Goal: Transaction & Acquisition: Purchase product/service

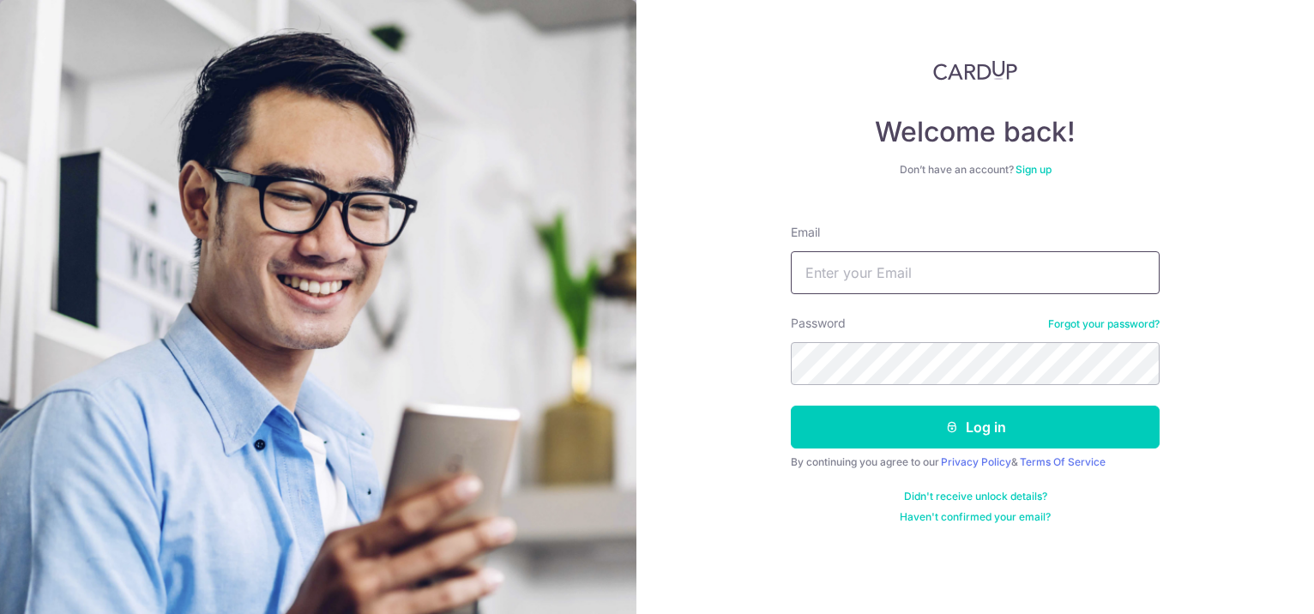
click at [879, 267] on input "Email" at bounding box center [975, 272] width 369 height 43
type input "[EMAIL_ADDRESS][DOMAIN_NAME]"
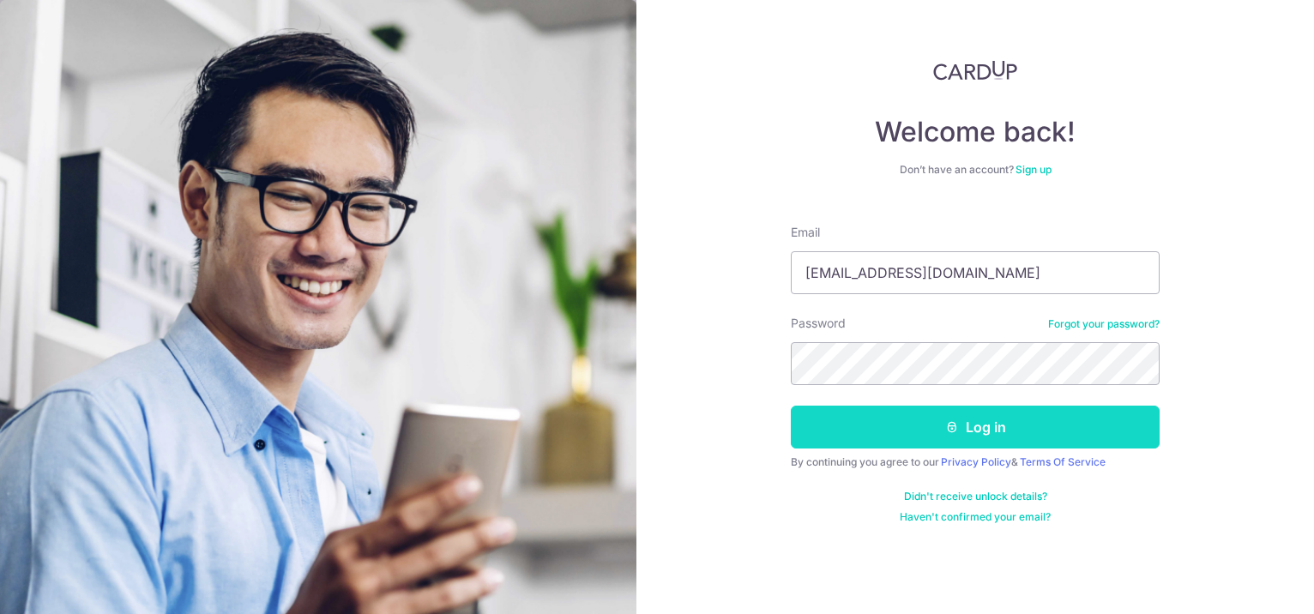
click at [936, 417] on button "Log in" at bounding box center [975, 427] width 369 height 43
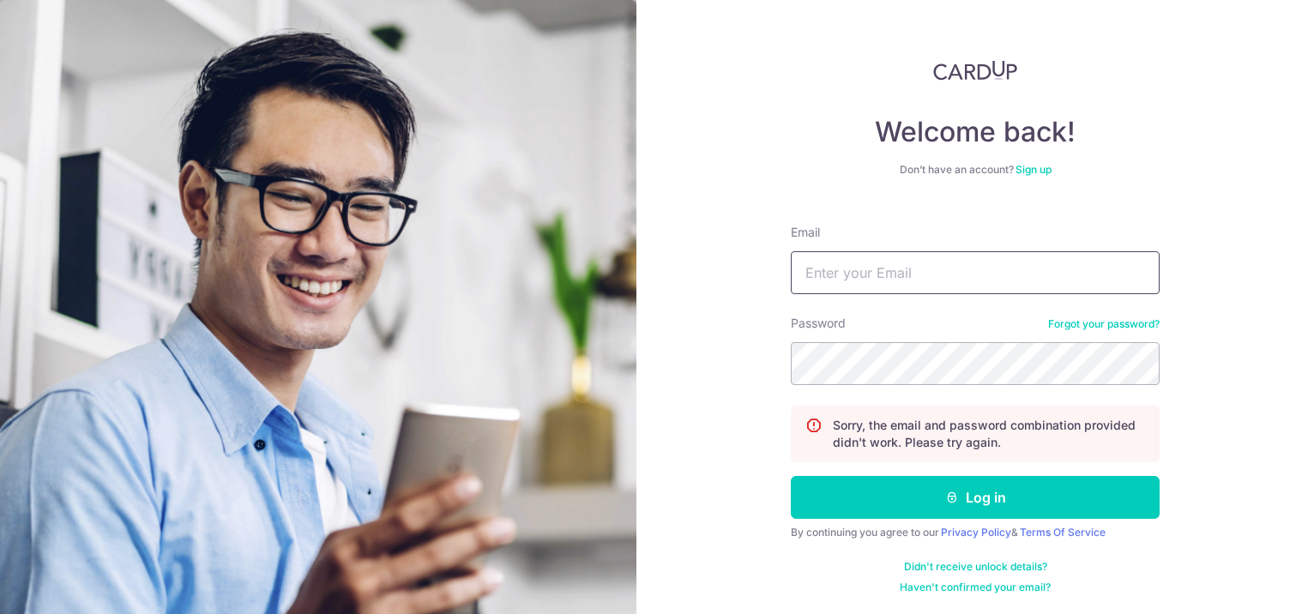
click at [995, 280] on input "Email" at bounding box center [975, 272] width 369 height 43
type input "BI"
click at [791, 476] on button "Log in" at bounding box center [975, 497] width 369 height 43
click at [846, 276] on input "Email" at bounding box center [975, 272] width 369 height 43
click at [839, 275] on input "BI" at bounding box center [975, 272] width 369 height 43
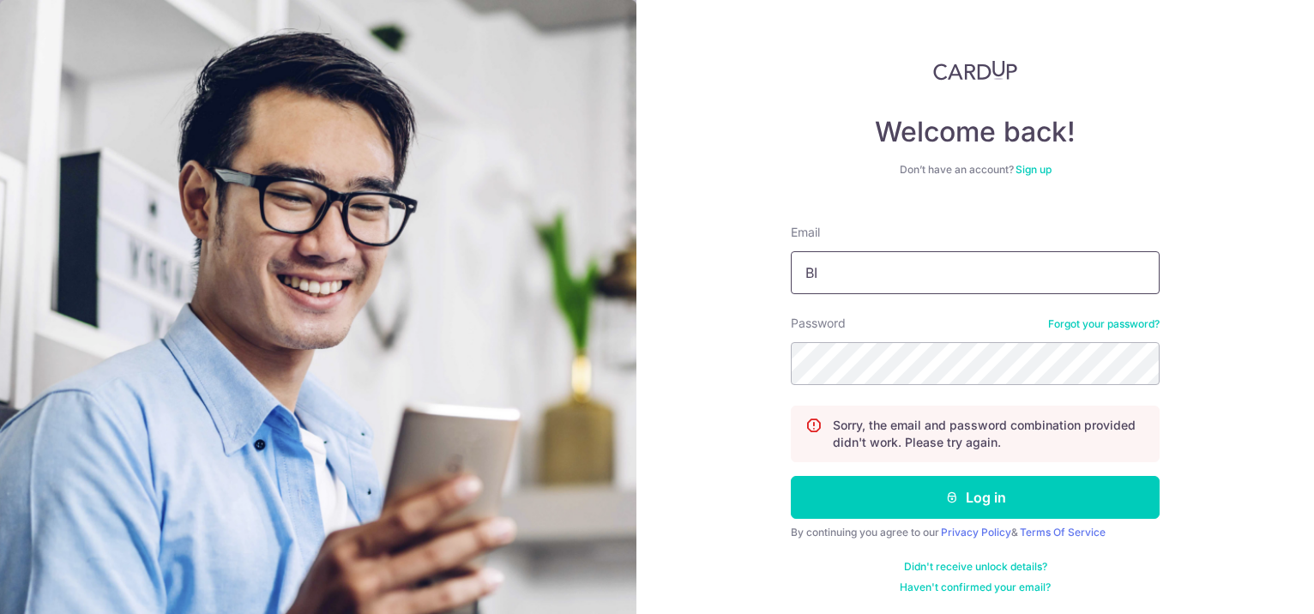
type input "bitty11016@hotmail.com"
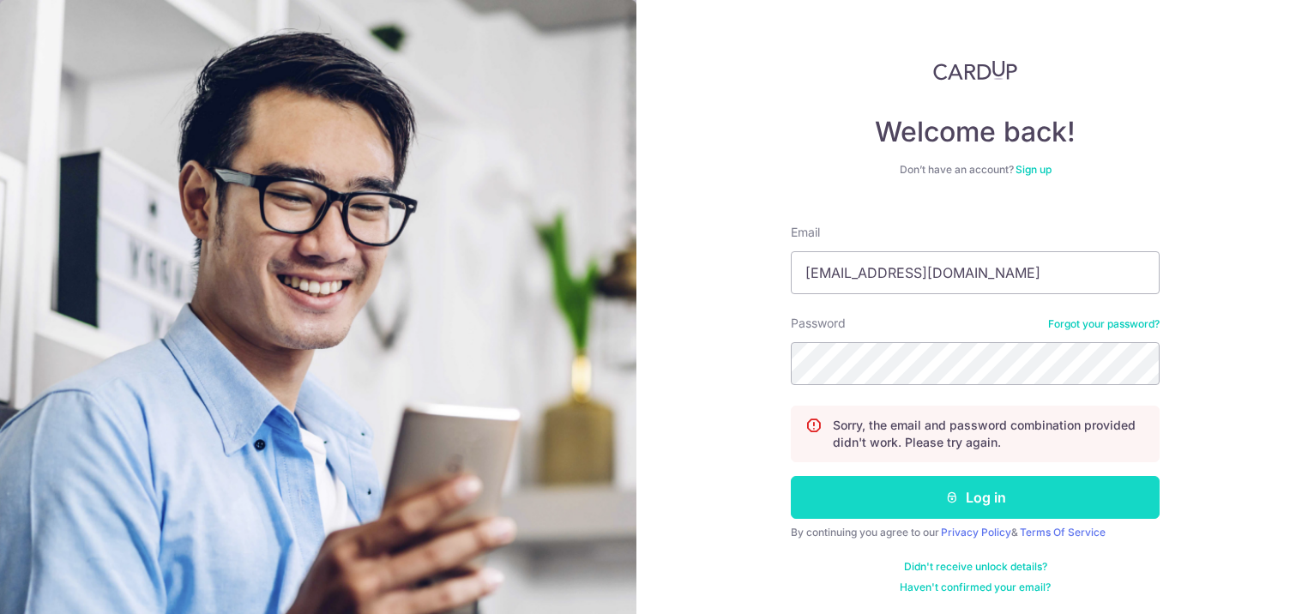
click at [990, 492] on button "Log in" at bounding box center [975, 497] width 369 height 43
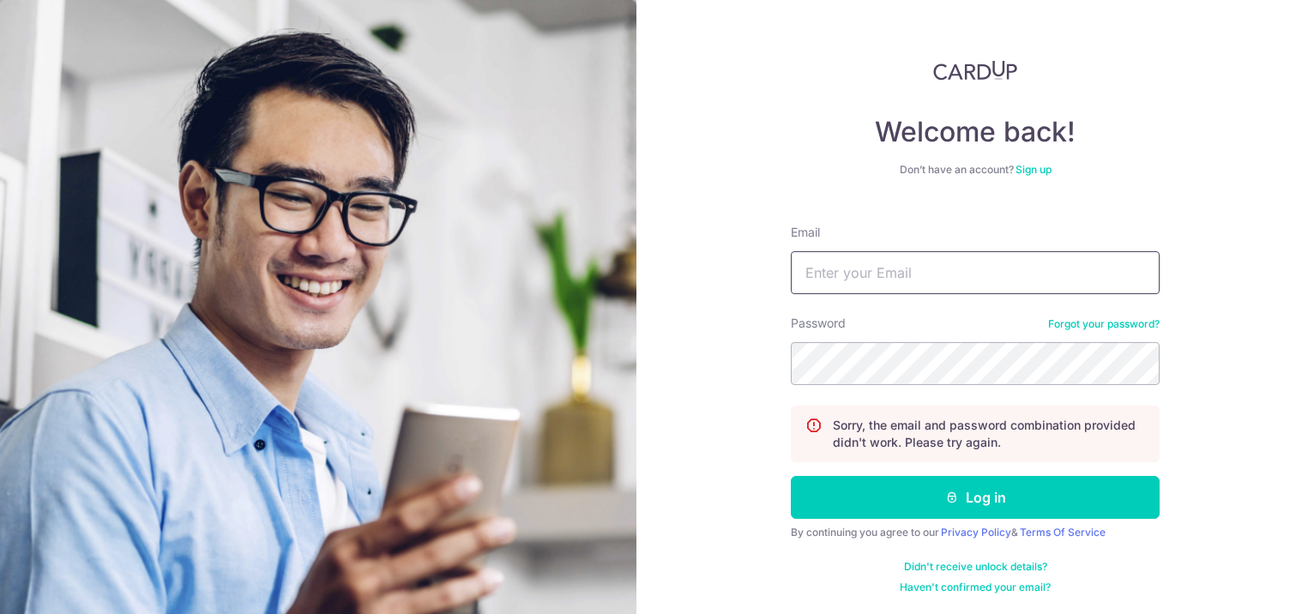
click at [870, 278] on input "Email" at bounding box center [975, 272] width 369 height 43
type input "bitty11016@hotmail.com"
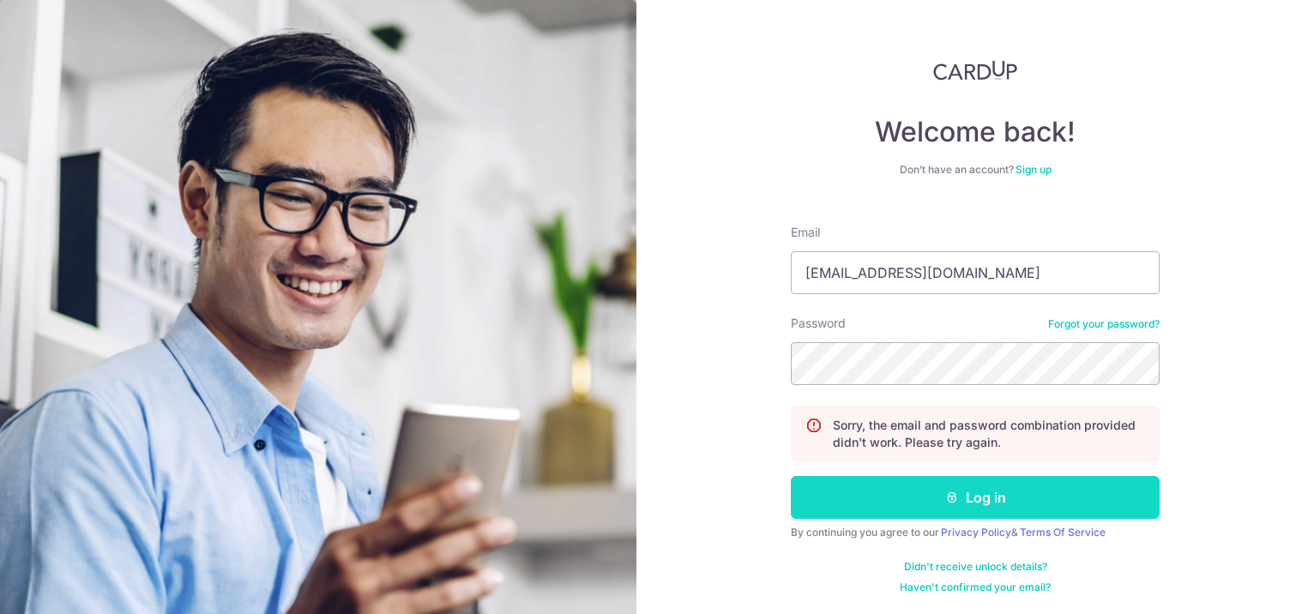
click at [930, 510] on button "Log in" at bounding box center [975, 497] width 369 height 43
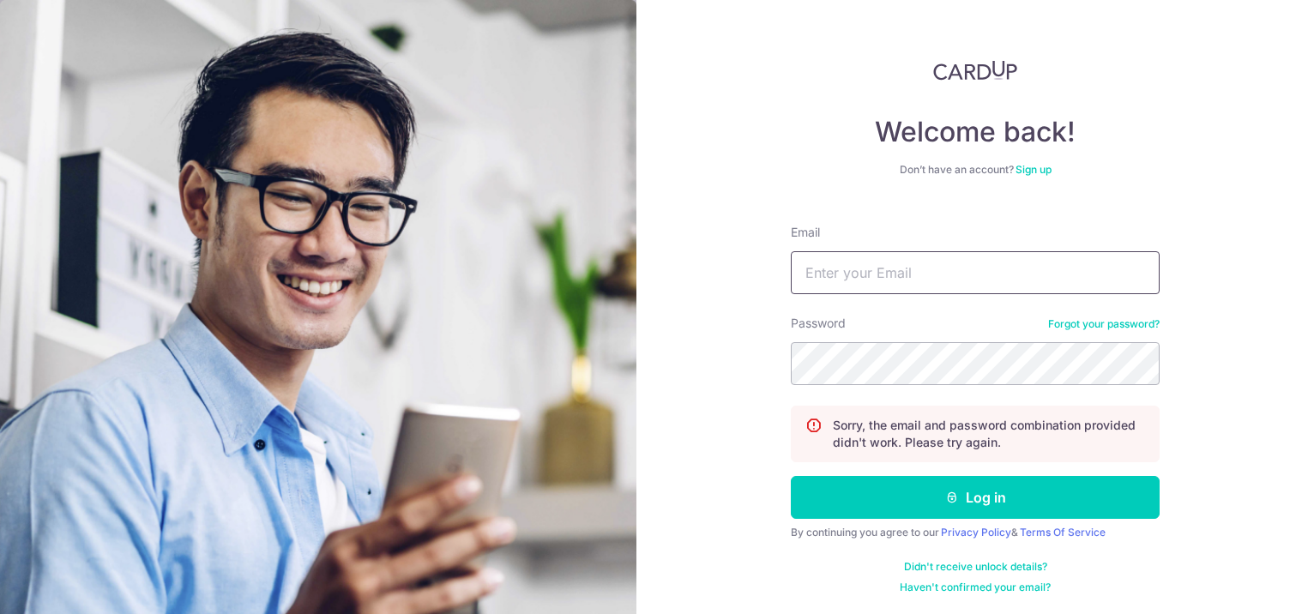
click at [866, 263] on input "Email" at bounding box center [975, 272] width 369 height 43
type input "[EMAIL_ADDRESS][DOMAIN_NAME]"
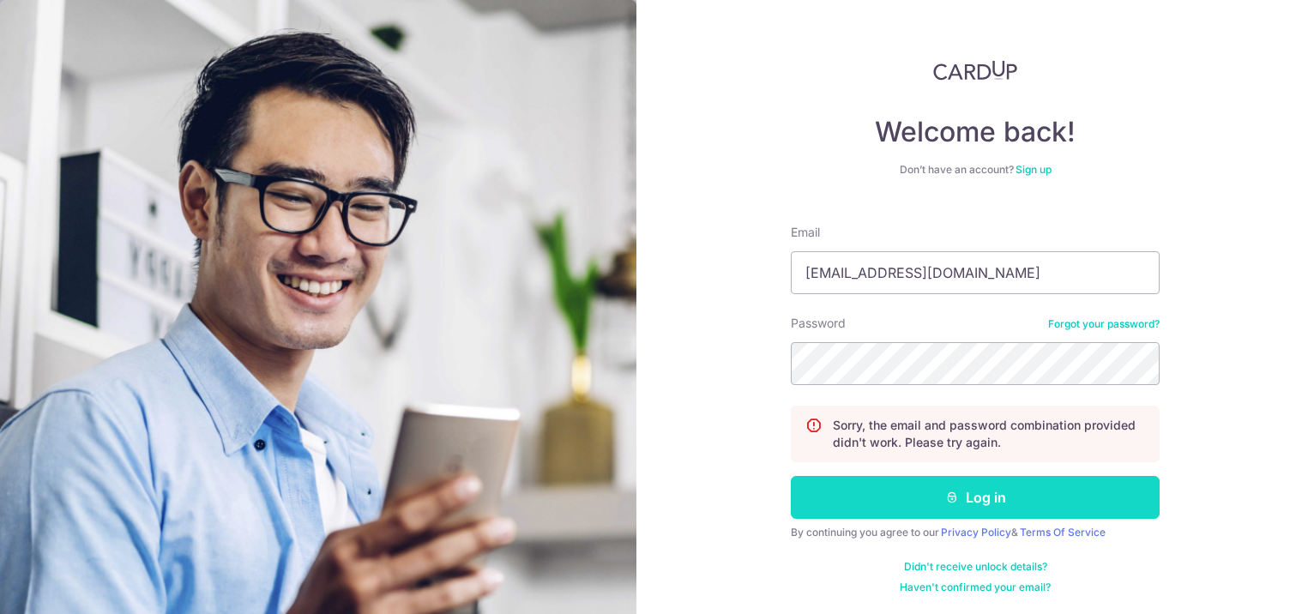
click at [978, 505] on button "Log in" at bounding box center [975, 497] width 369 height 43
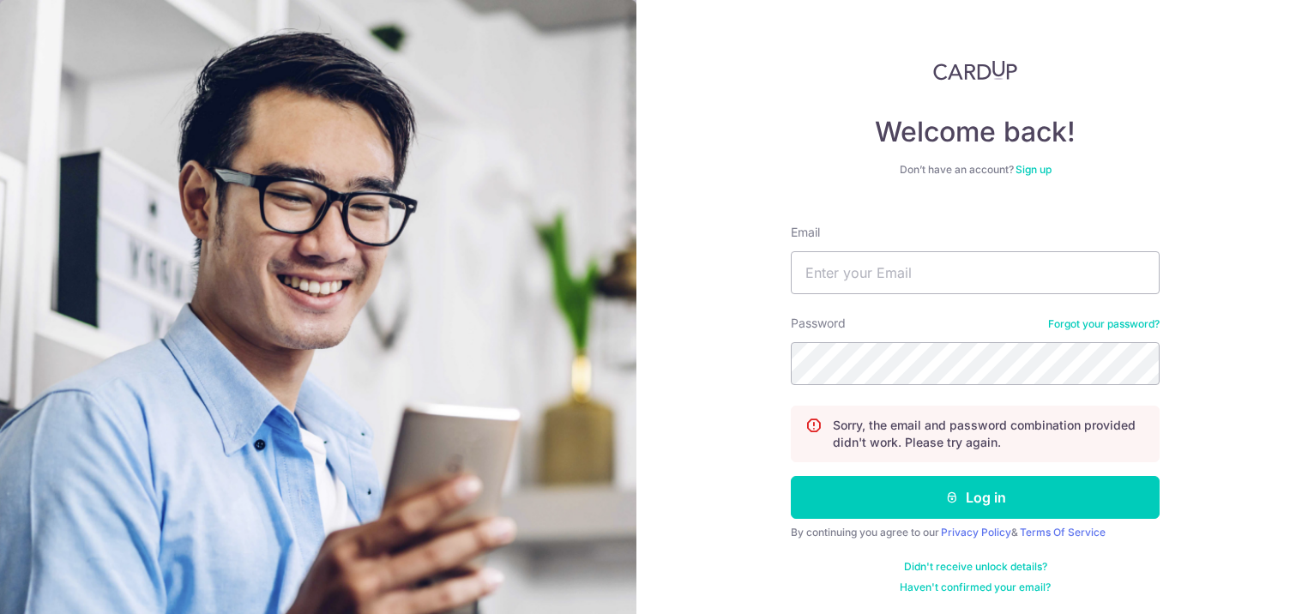
click at [1108, 324] on link "Forgot your password?" at bounding box center [1103, 324] width 111 height 14
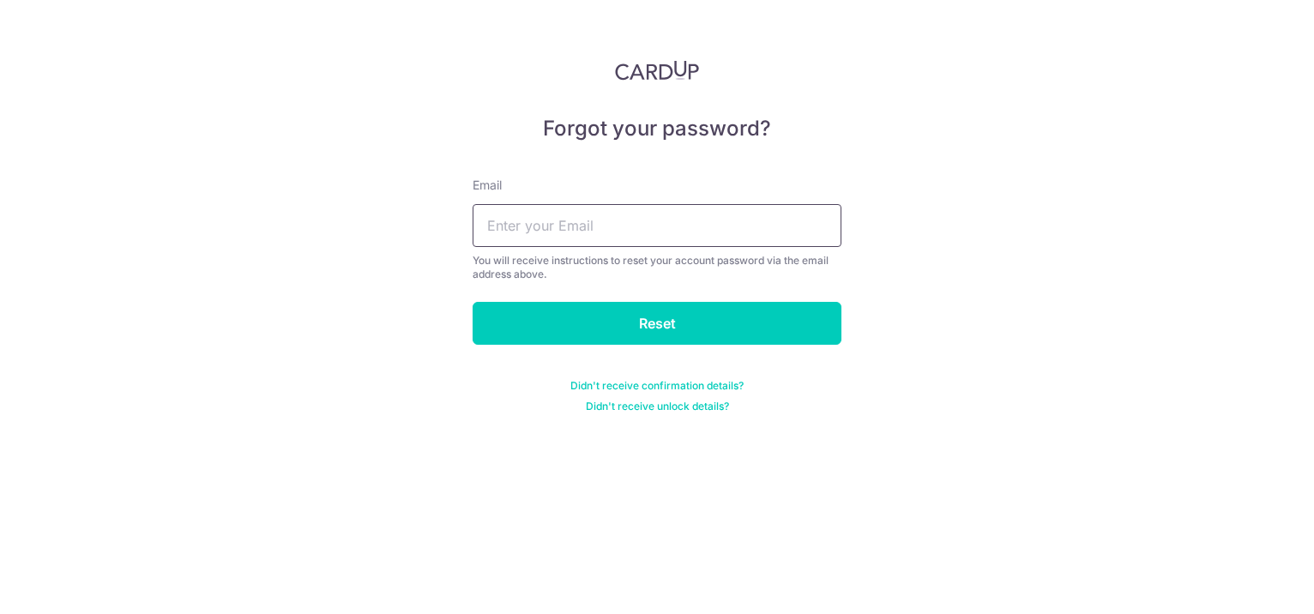
click at [562, 233] on input "text" at bounding box center [657, 225] width 369 height 43
type input "[EMAIL_ADDRESS][DOMAIN_NAME]"
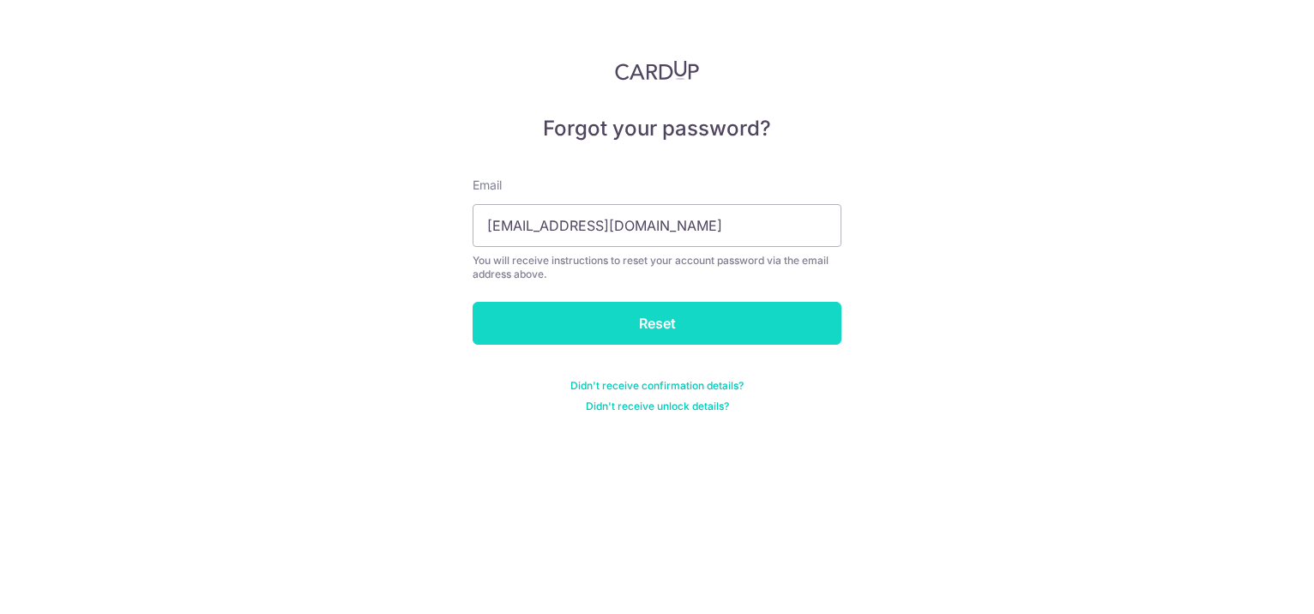
click at [663, 316] on input "Reset" at bounding box center [657, 323] width 369 height 43
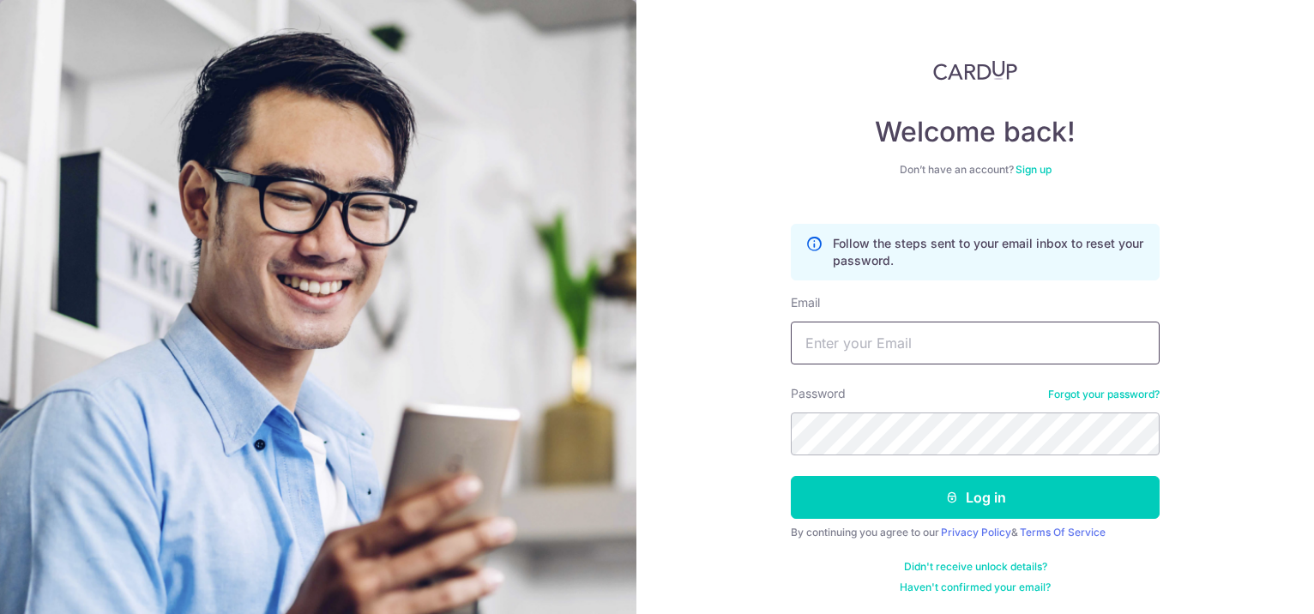
drag, startPoint x: 944, startPoint y: 345, endPoint x: 953, endPoint y: 347, distance: 9.0
click at [944, 345] on input "Email" at bounding box center [975, 343] width 369 height 43
type input "[EMAIL_ADDRESS][DOMAIN_NAME]"
click at [1132, 395] on link "Forgot your password?" at bounding box center [1103, 395] width 111 height 14
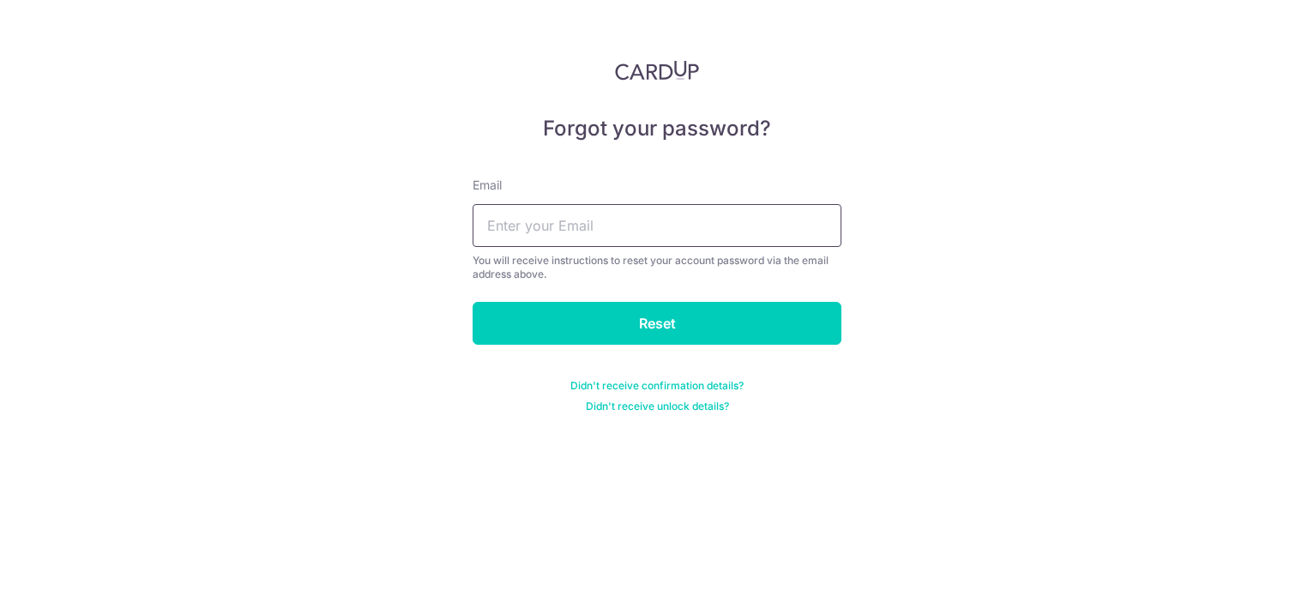
click at [590, 227] on input "text" at bounding box center [657, 225] width 369 height 43
type input "[EMAIL_ADDRESS][DOMAIN_NAME]"
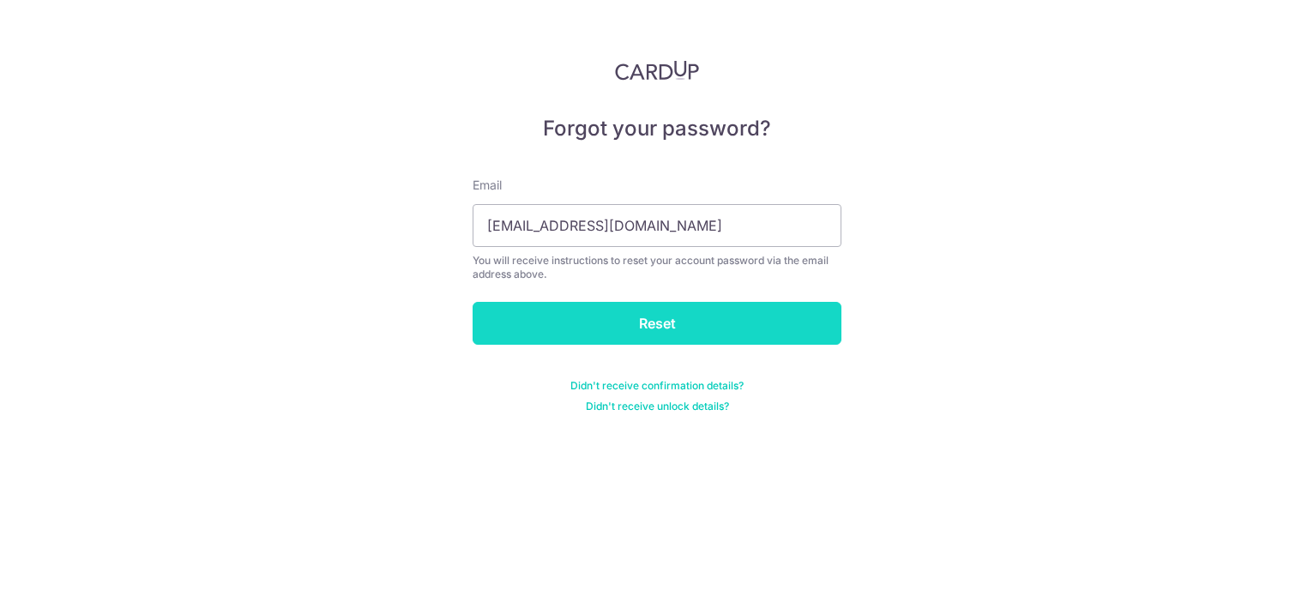
click at [682, 328] on input "Reset" at bounding box center [657, 323] width 369 height 43
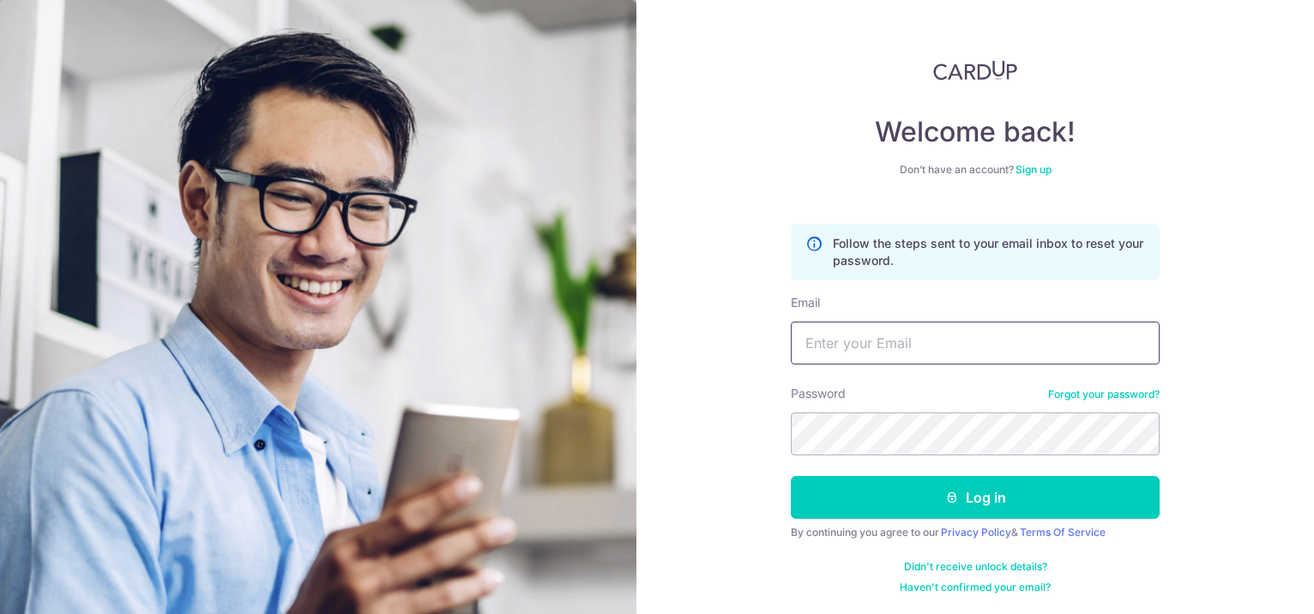
click at [859, 334] on input "Email" at bounding box center [975, 343] width 369 height 43
type input "yima.spec2023@gmail.com"
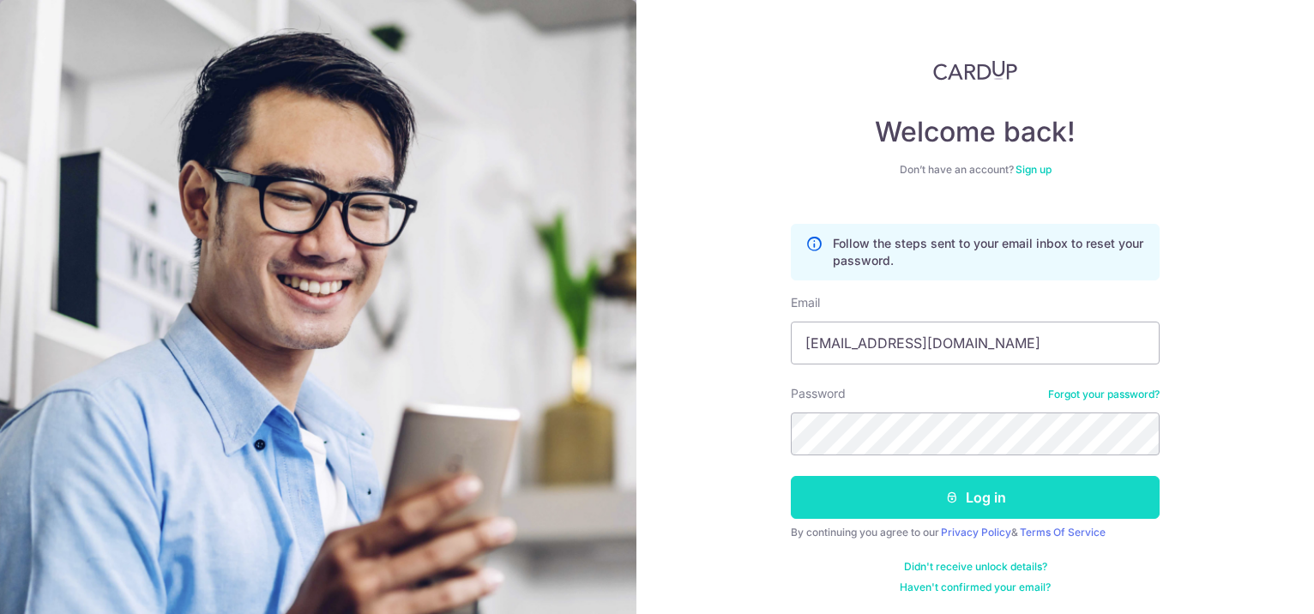
click at [885, 497] on button "Log in" at bounding box center [975, 497] width 369 height 43
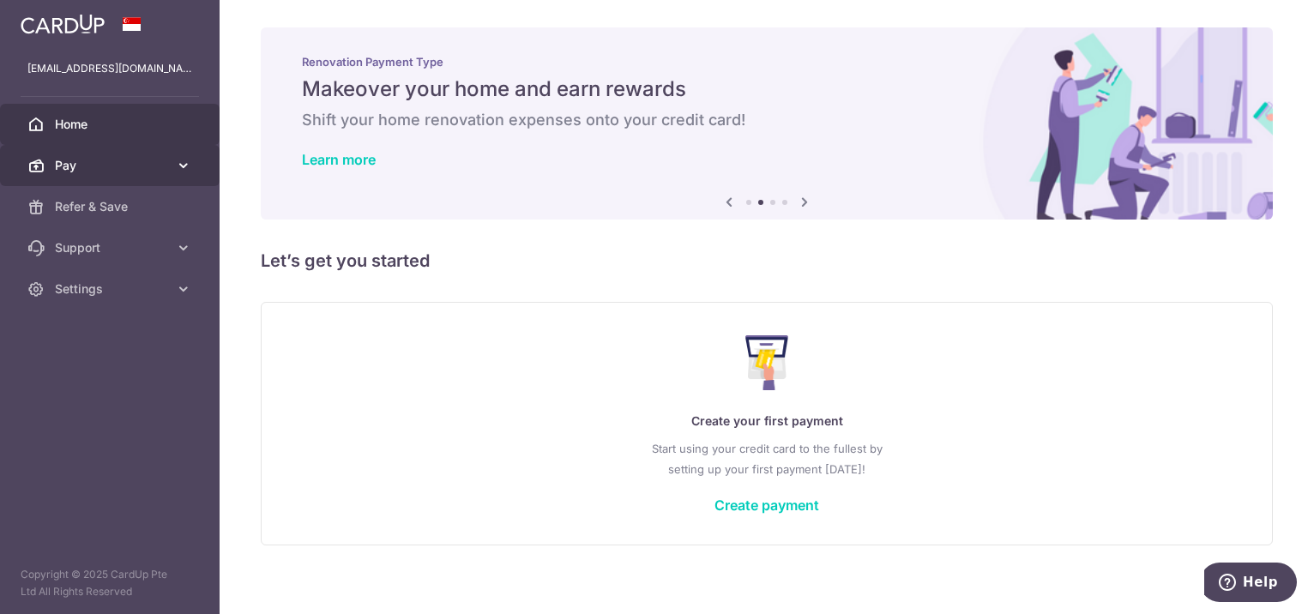
click at [82, 172] on span "Pay" at bounding box center [111, 165] width 113 height 17
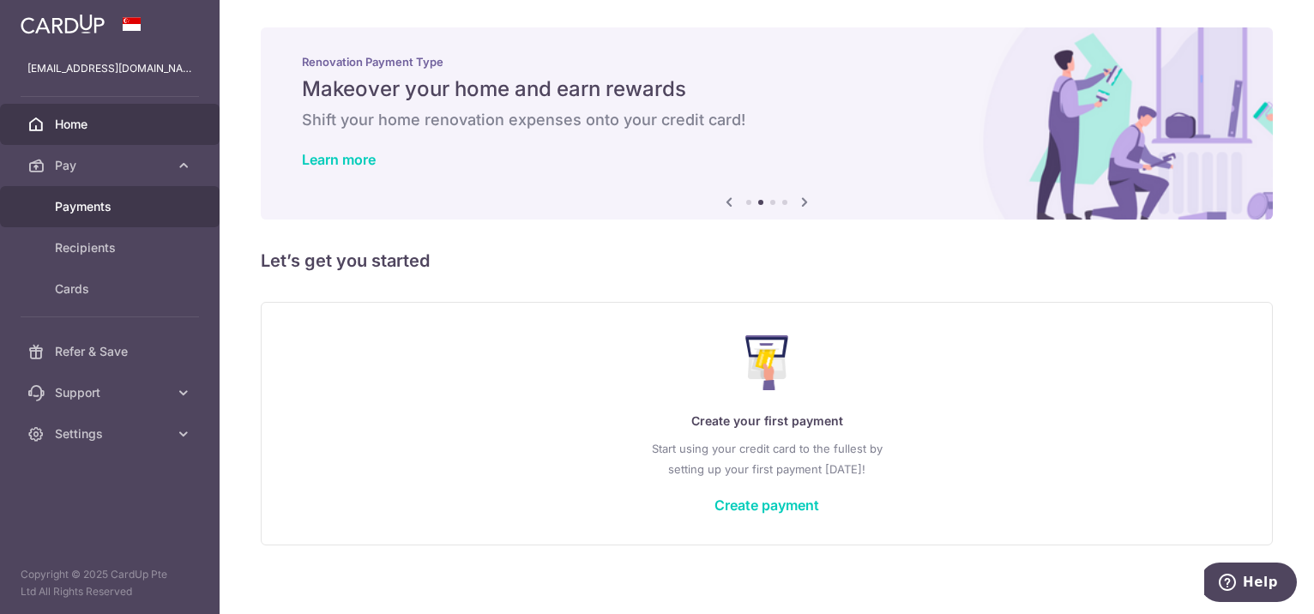
click at [140, 209] on span "Payments" at bounding box center [111, 206] width 113 height 17
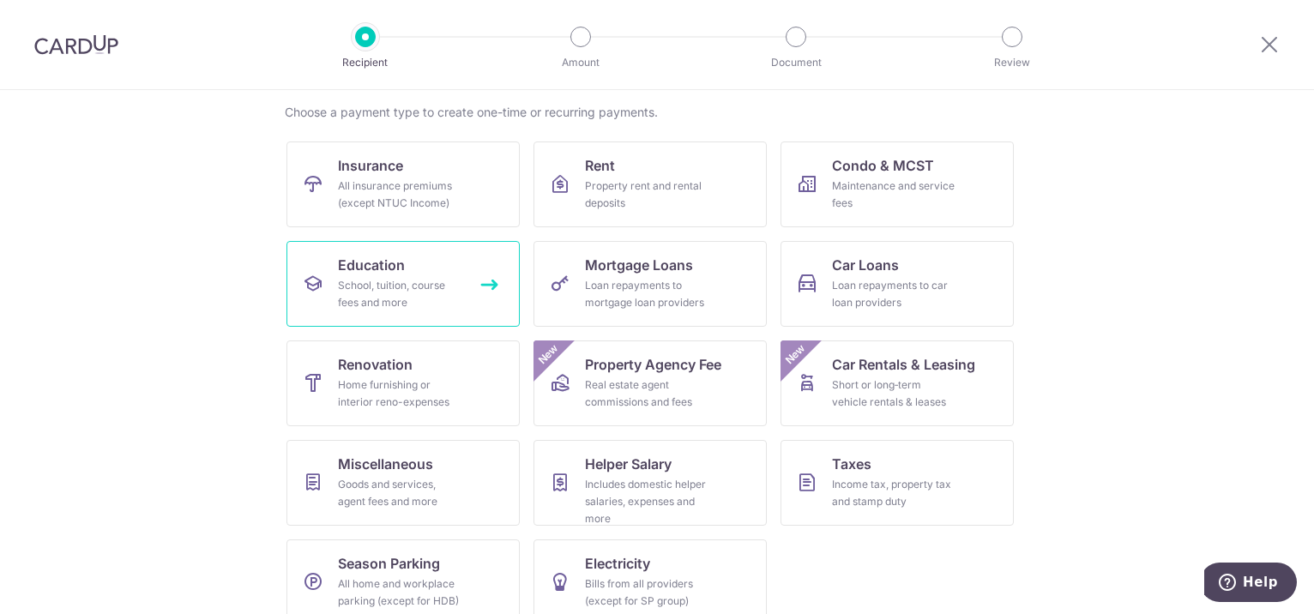
scroll to position [153, 0]
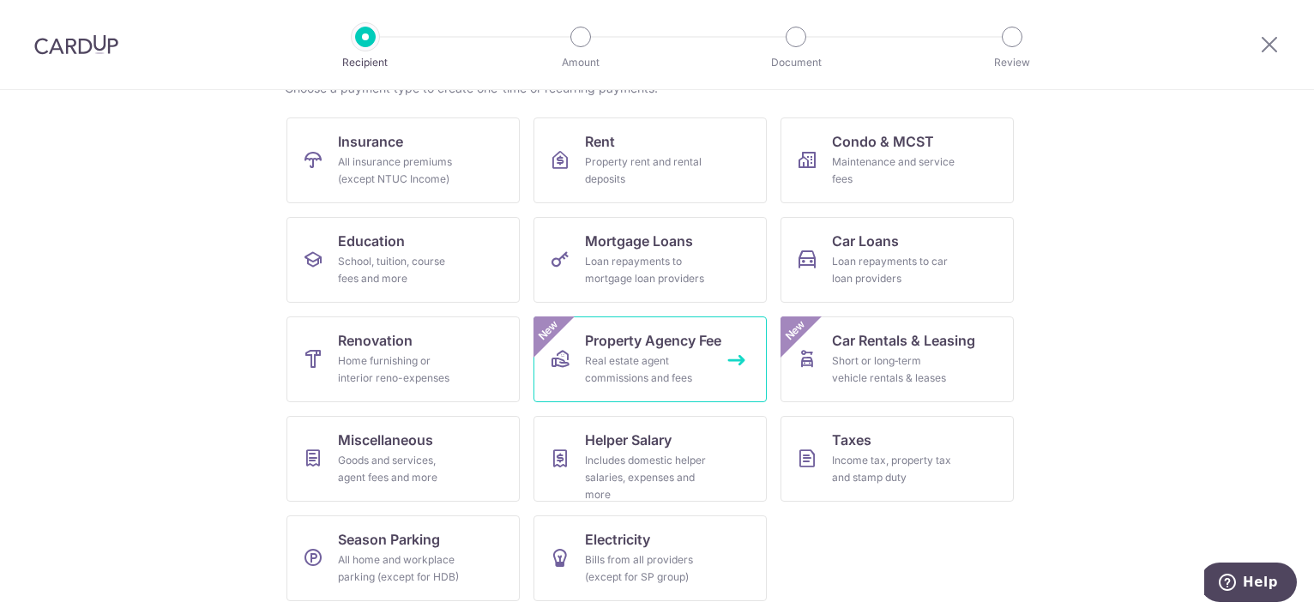
click at [621, 377] on div "Real estate agent commissions and fees" at bounding box center [646, 369] width 123 height 34
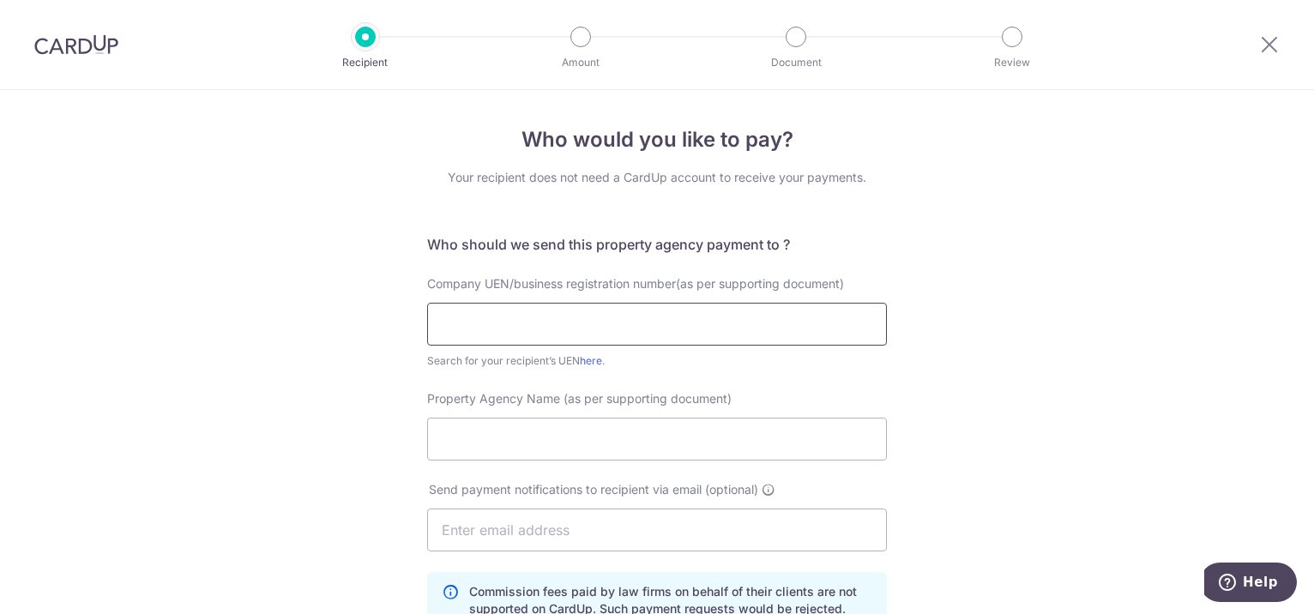
click at [491, 315] on input "text" at bounding box center [657, 324] width 460 height 43
type input "198103027m"
click at [617, 441] on input "Property Agency Name (as per supporting document)" at bounding box center [657, 439] width 460 height 43
drag, startPoint x: 447, startPoint y: 437, endPoint x: 479, endPoint y: 431, distance: 32.3
type input "Winnie Law"
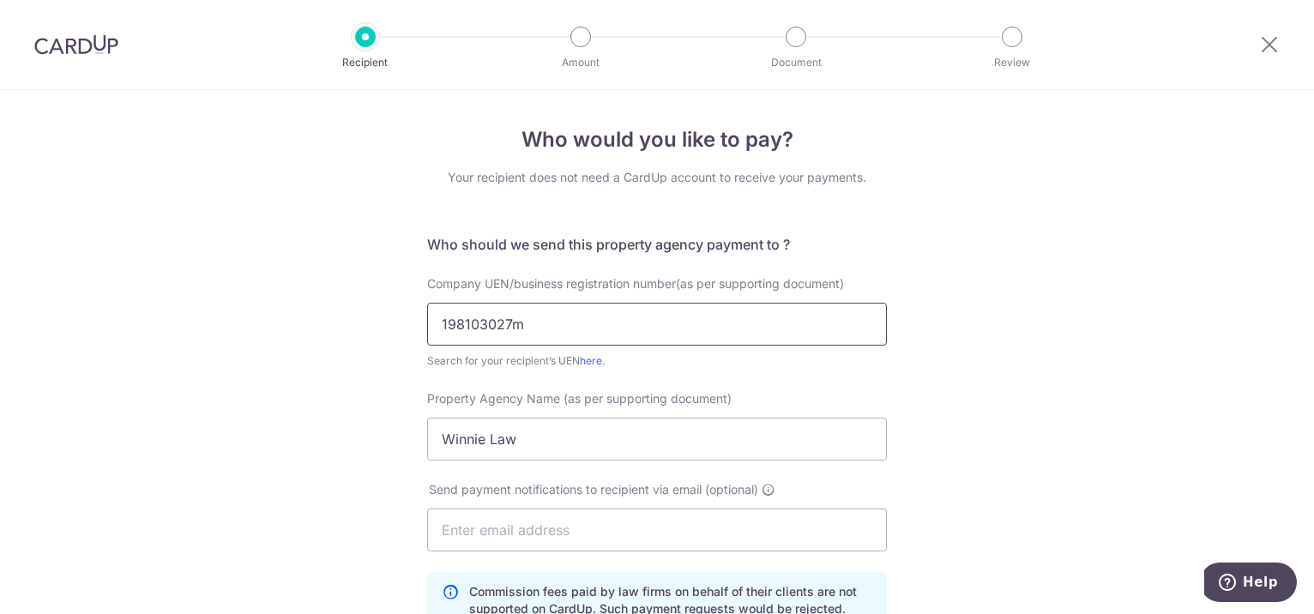
click at [530, 319] on input "198103027m" at bounding box center [657, 324] width 460 height 43
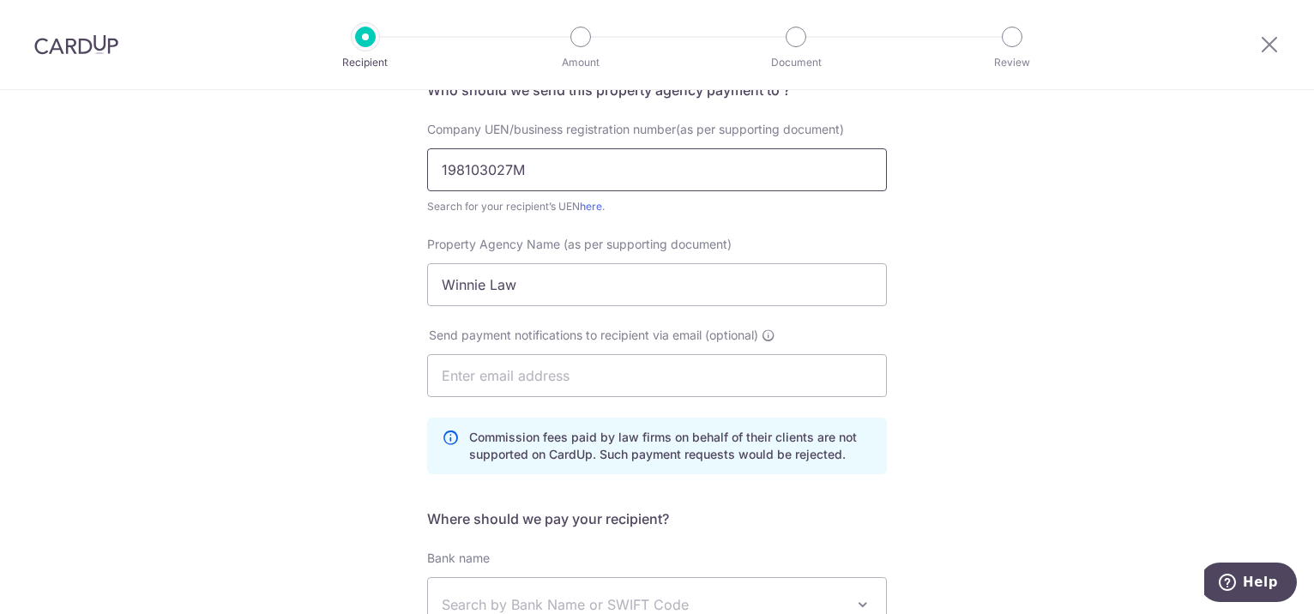
scroll to position [257, 0]
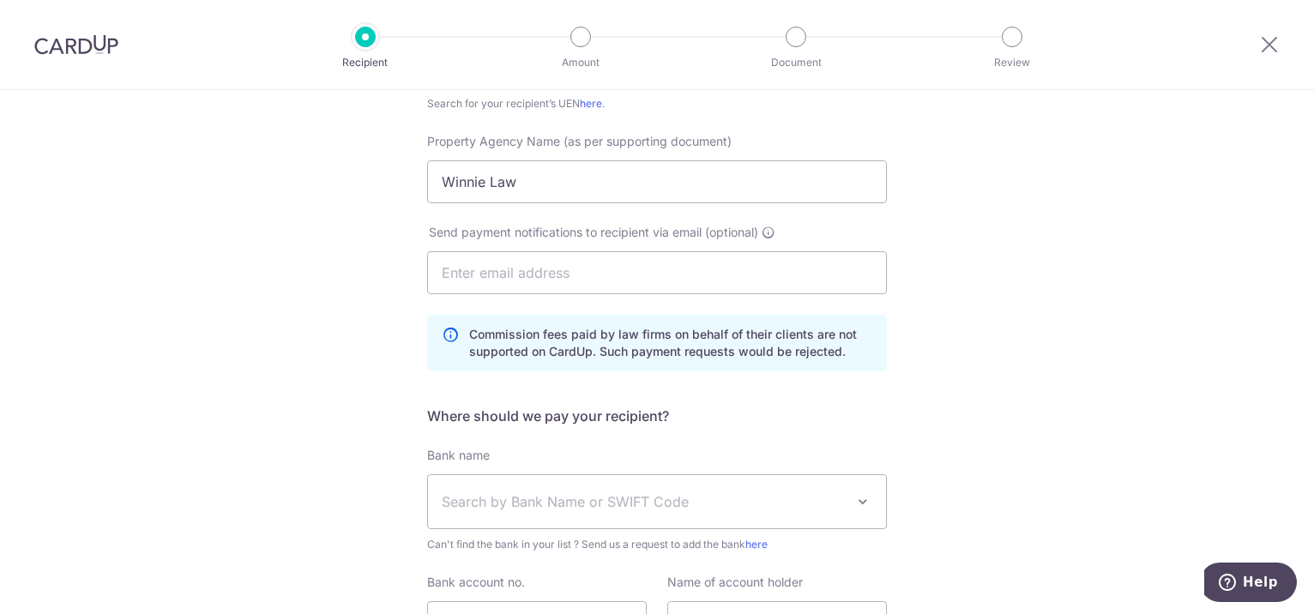
type input "198103027M"
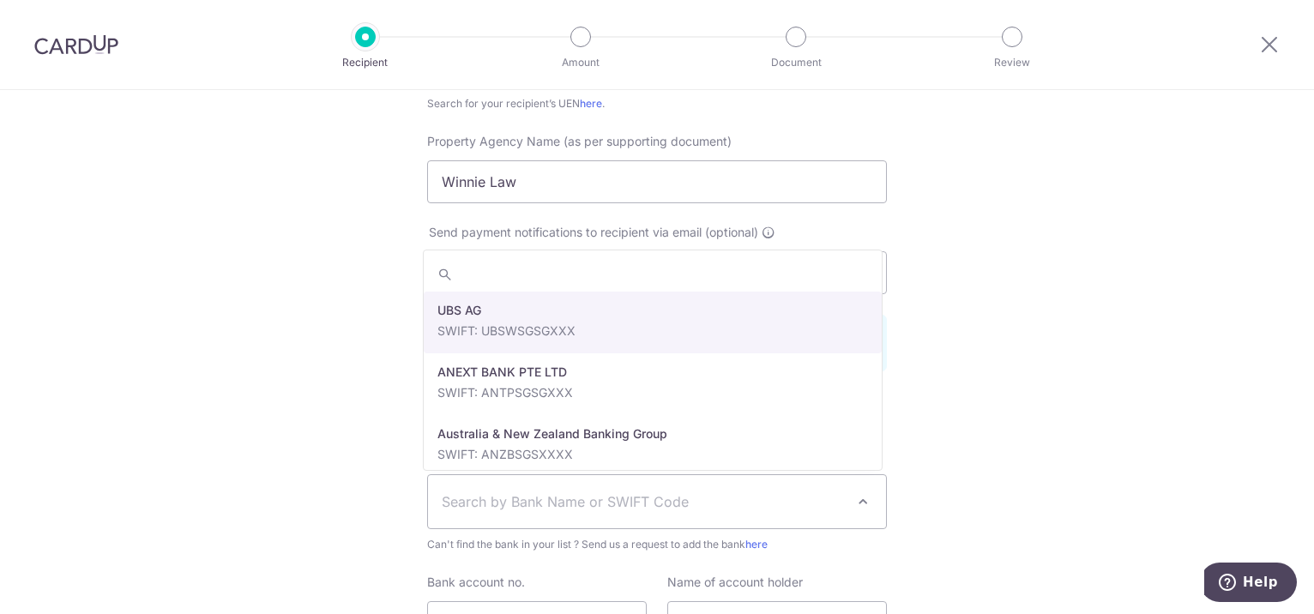
click at [470, 499] on span "Search by Bank Name or SWIFT Code" at bounding box center [643, 501] width 403 height 21
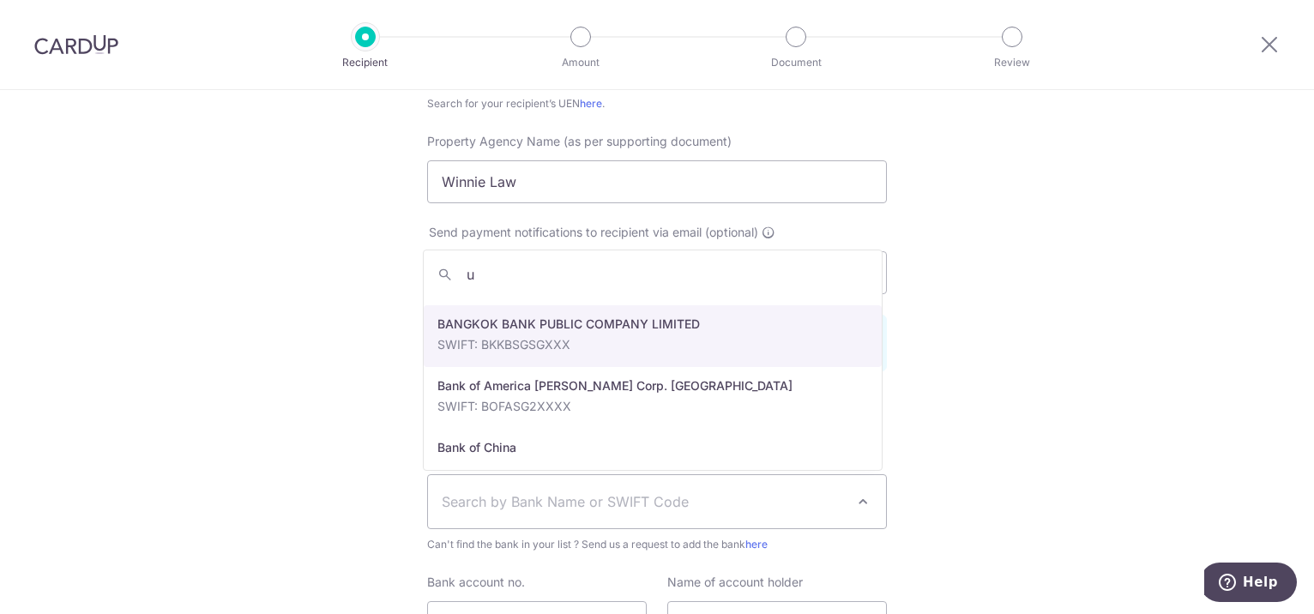
scroll to position [0, 0]
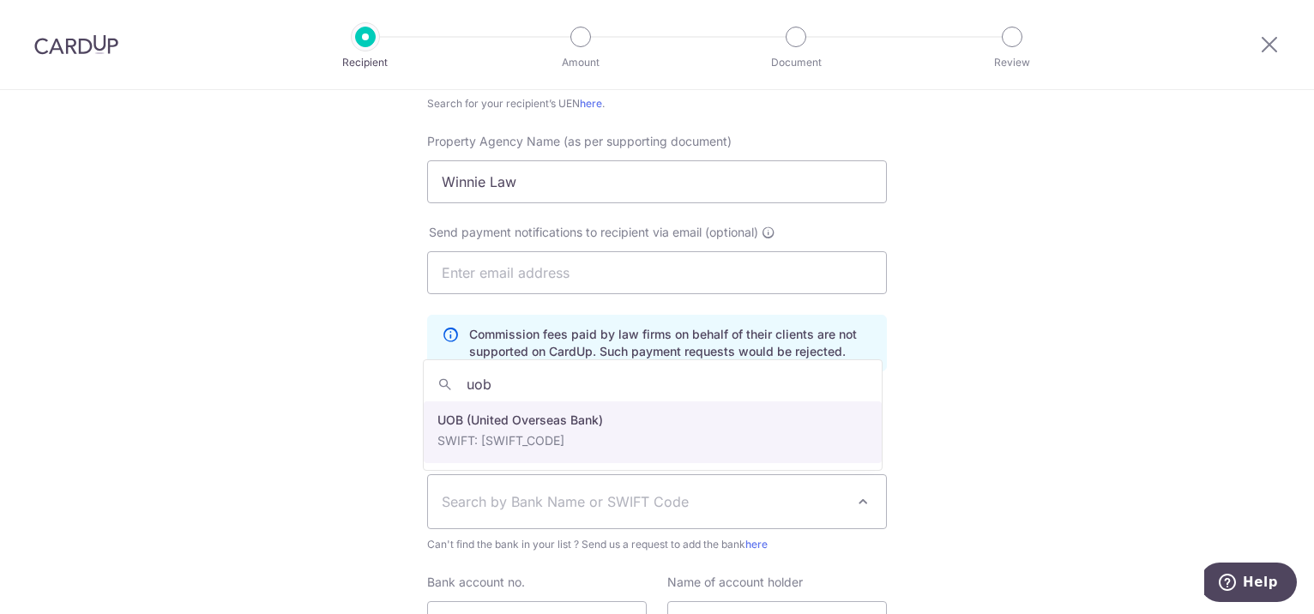
type input "uob"
select select "18"
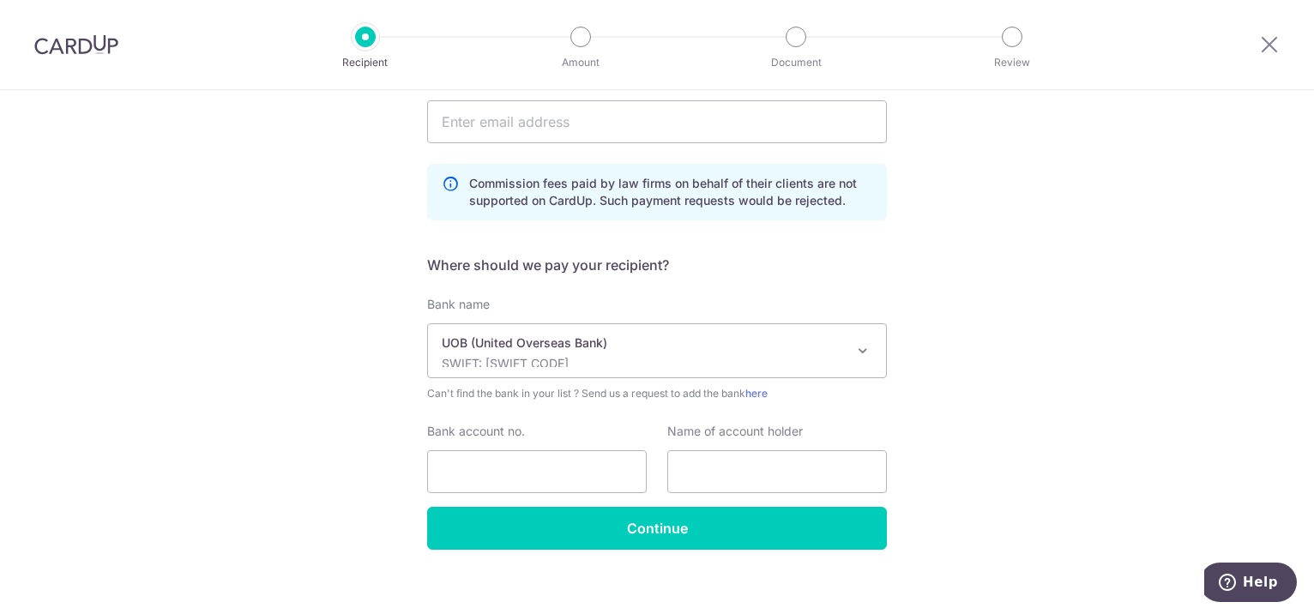
scroll to position [424, 0]
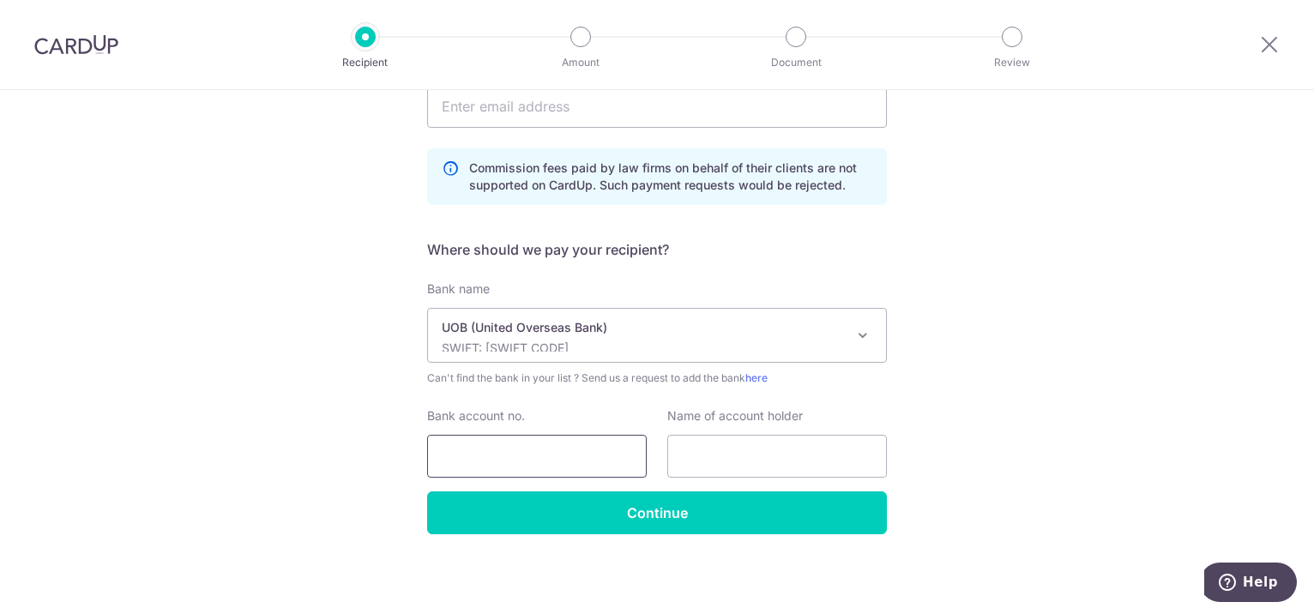
click at [467, 453] on input "Bank account no." at bounding box center [537, 456] width 220 height 43
click at [473, 460] on input "Bank account no." at bounding box center [537, 456] width 220 height 43
type input "4565982032101659"
click at [700, 459] on input "text" at bounding box center [777, 456] width 220 height 43
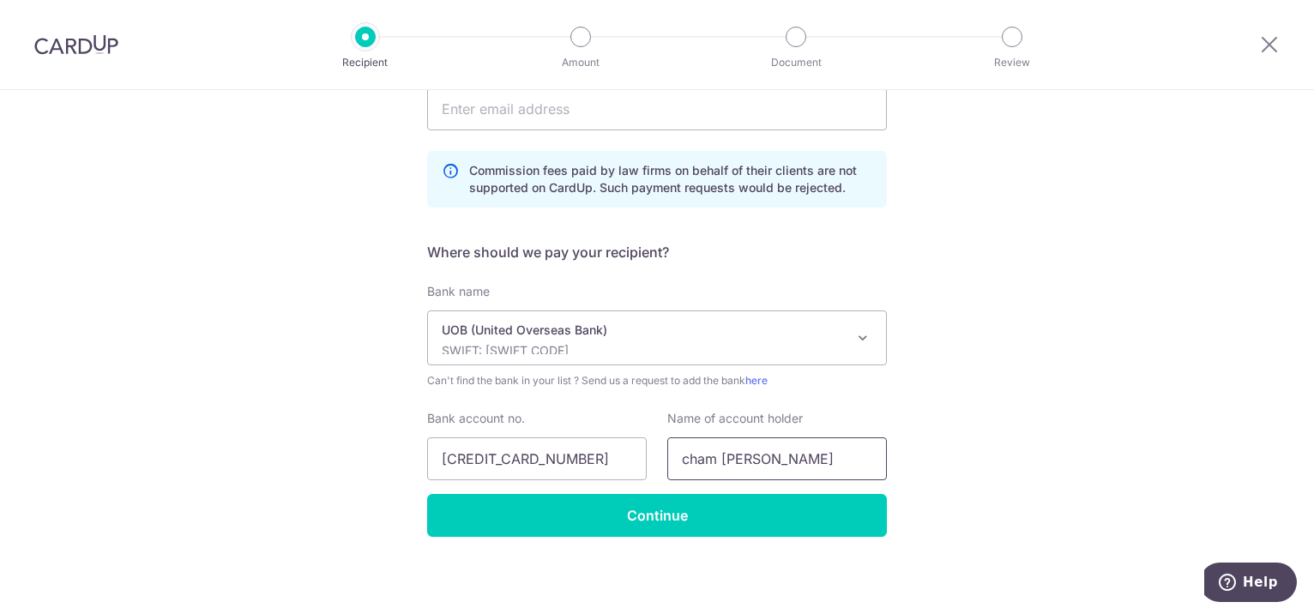
type input "cham sau kuan"
click at [1155, 388] on div "Who would you like to pay? Your recipient does not need a CardUp account to rec…" at bounding box center [657, 143] width 1314 height 948
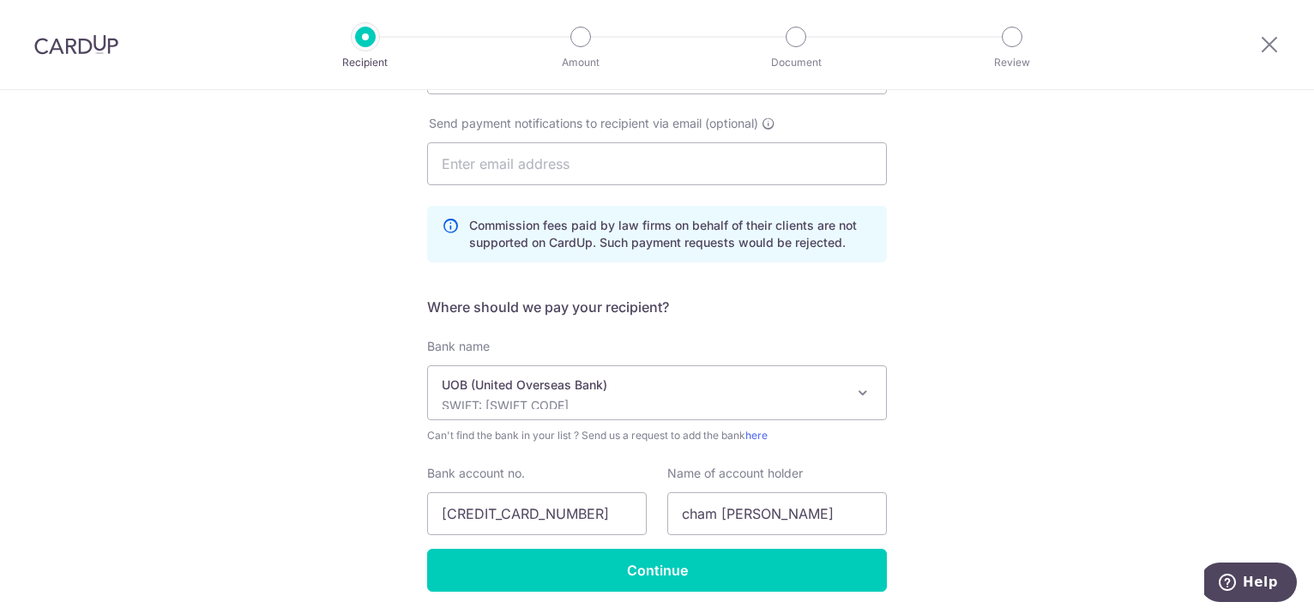
scroll to position [424, 0]
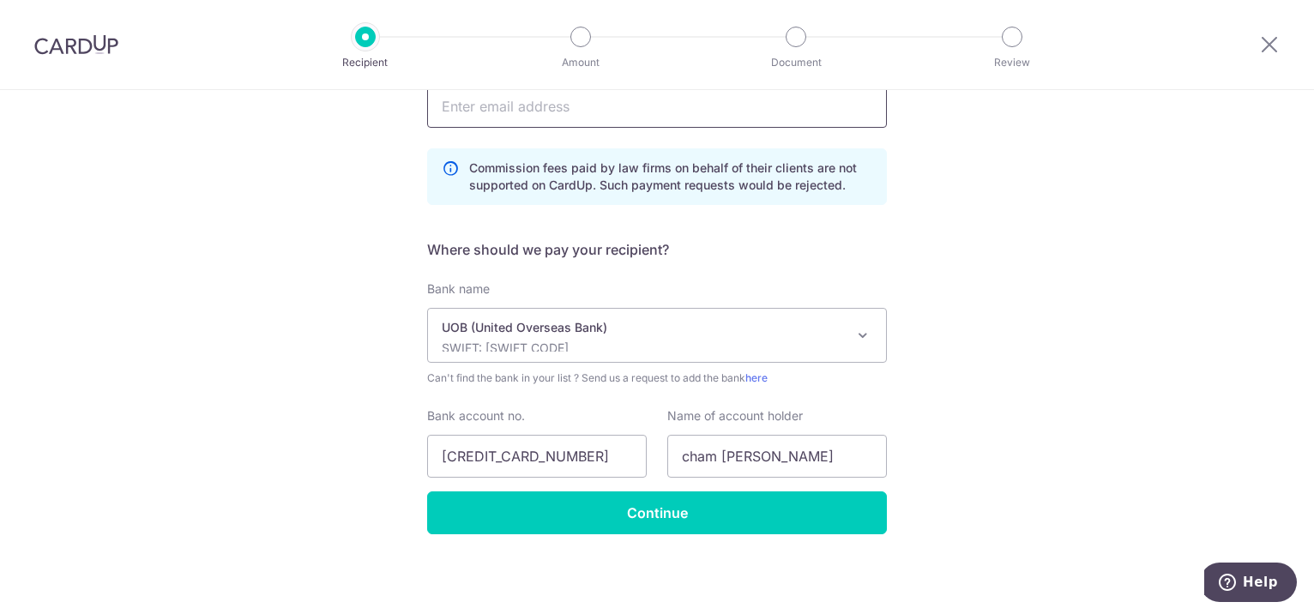
click at [497, 120] on input "text" at bounding box center [657, 106] width 460 height 43
type input "bitty11016@hotmail.com"
click at [702, 499] on input "Continue" at bounding box center [657, 512] width 460 height 43
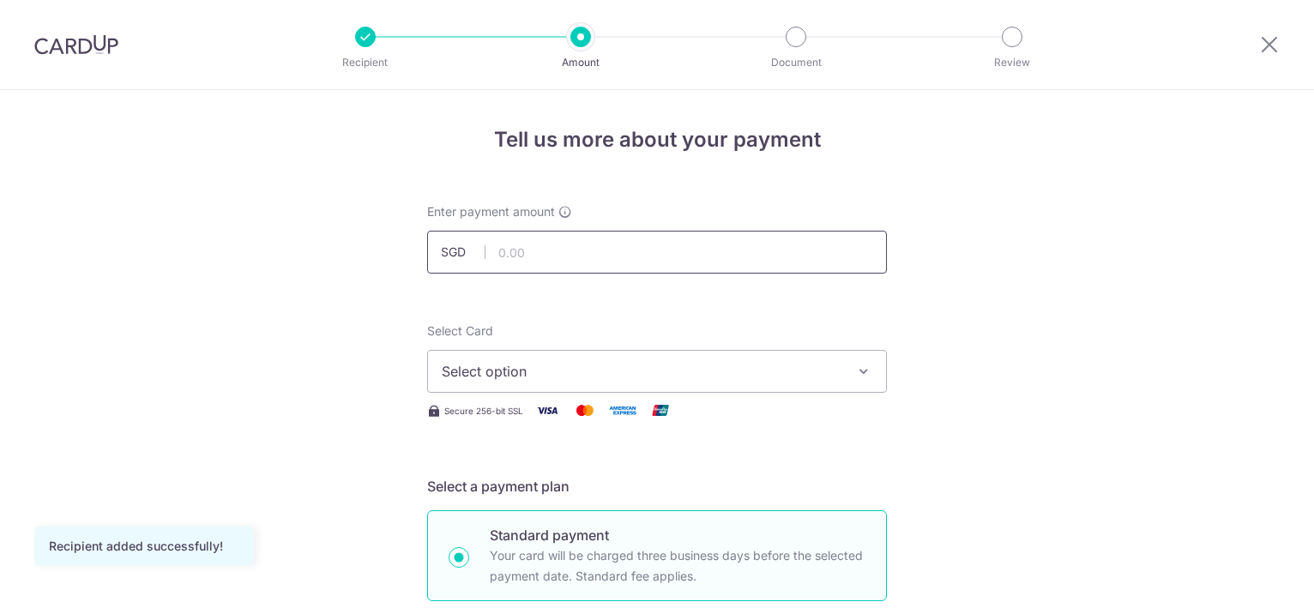
click at [575, 246] on input "text" at bounding box center [657, 252] width 460 height 43
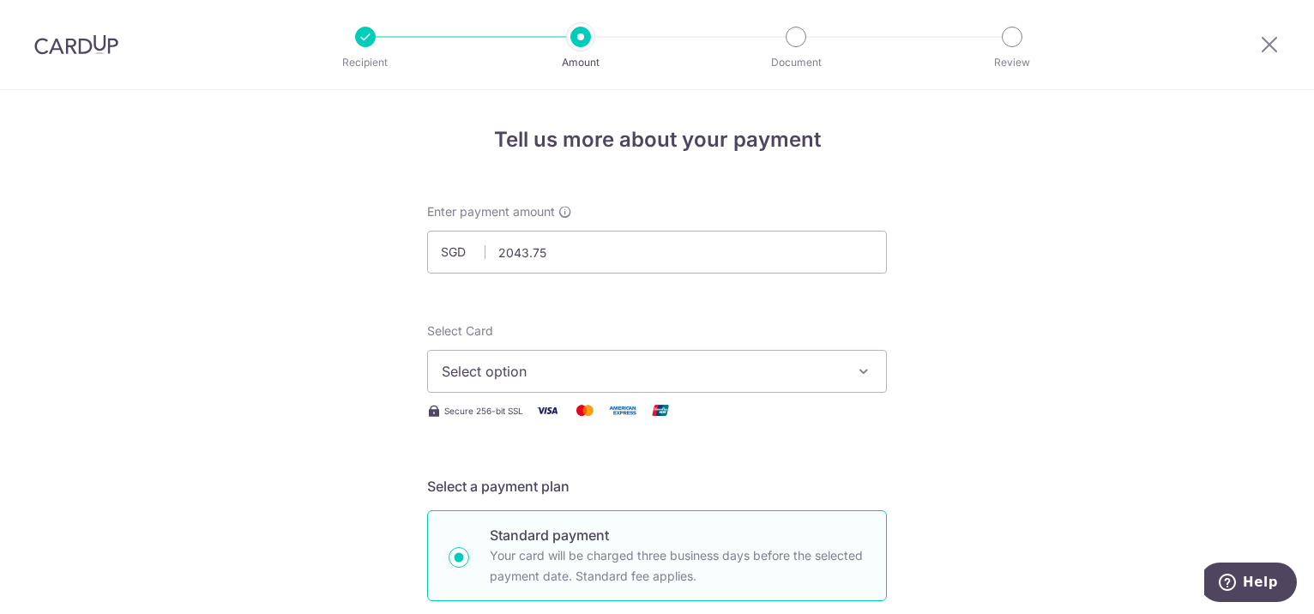
type input "2,043.75"
click at [593, 374] on span "Select option" at bounding box center [642, 371] width 400 height 21
click at [634, 370] on span "Select option" at bounding box center [642, 371] width 400 height 21
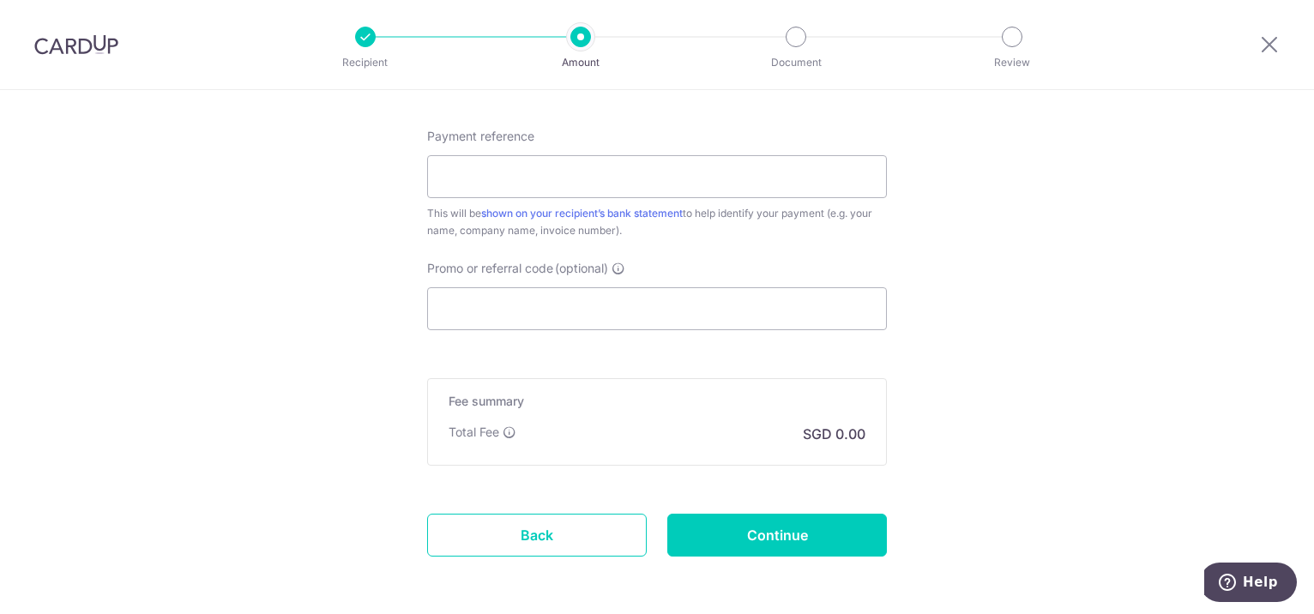
scroll to position [1026, 0]
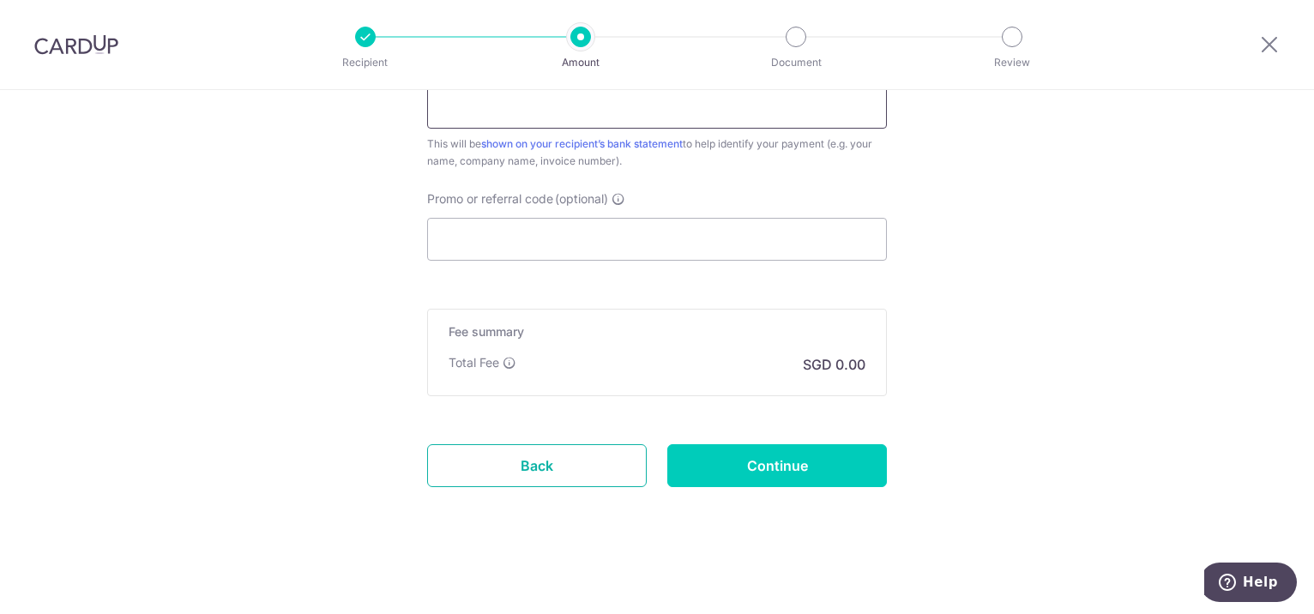
click at [556, 457] on link "Back" at bounding box center [537, 465] width 220 height 43
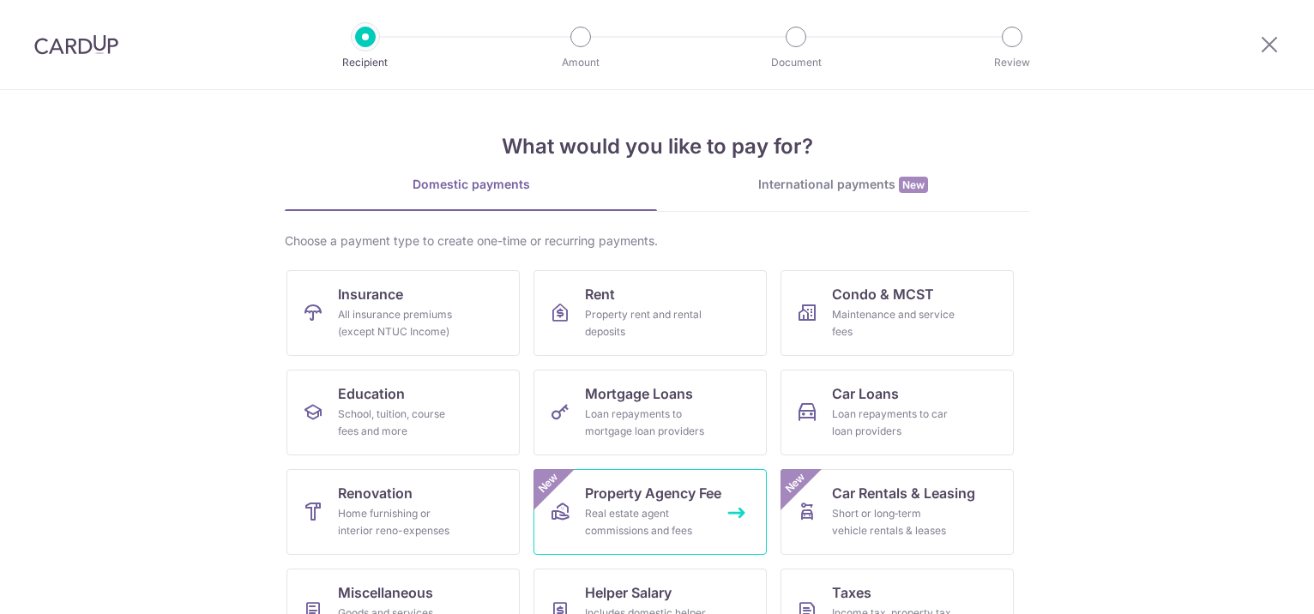
click at [655, 503] on link "Property Agency Fee Real estate agent commissions and fees New" at bounding box center [649, 512] width 233 height 86
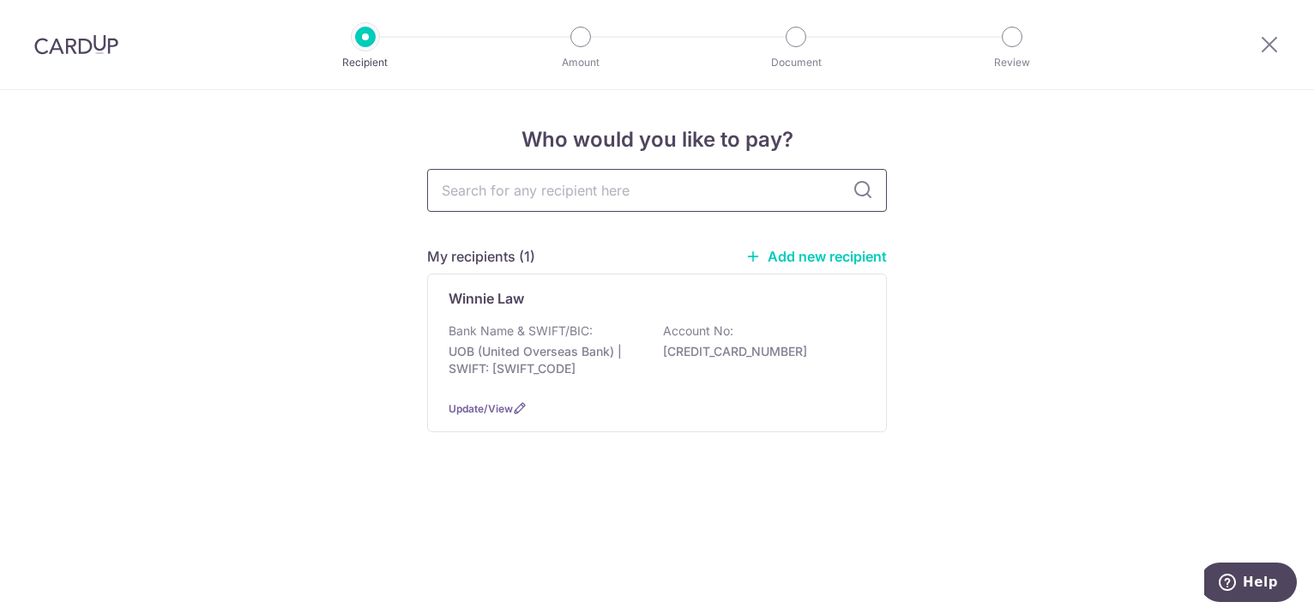
click at [527, 189] on input "text" at bounding box center [657, 190] width 460 height 43
click at [539, 349] on p "UOB (United Overseas Bank) | SWIFT: [SWIFT_CODE]" at bounding box center [545, 360] width 192 height 34
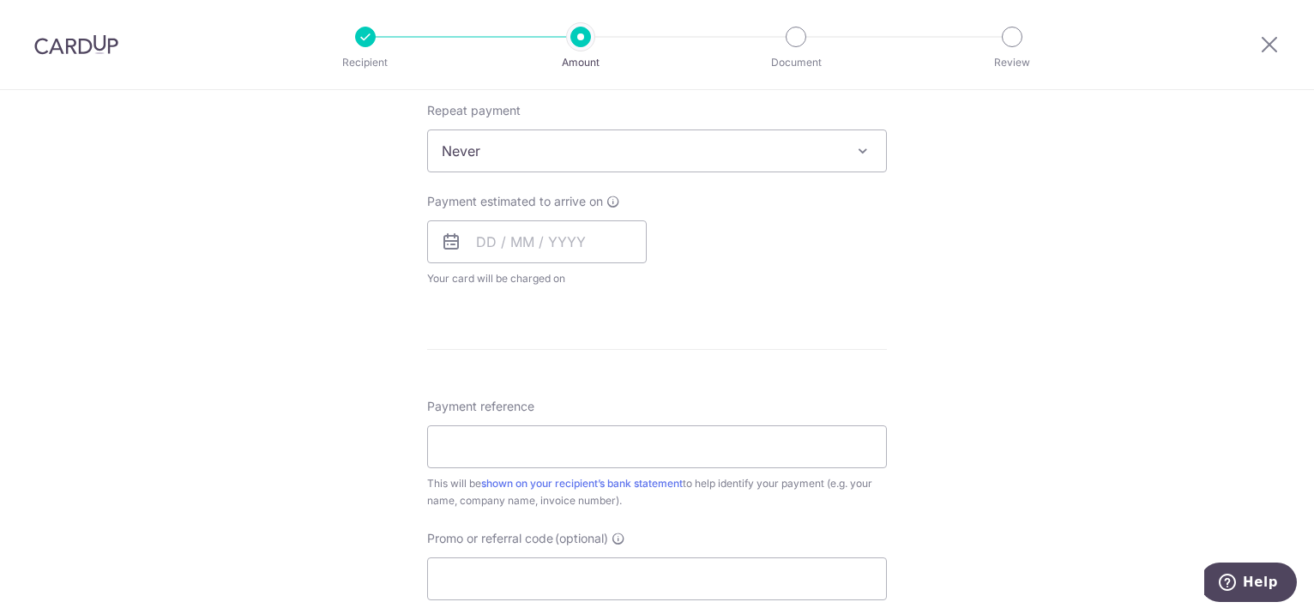
scroll to position [1026, 0]
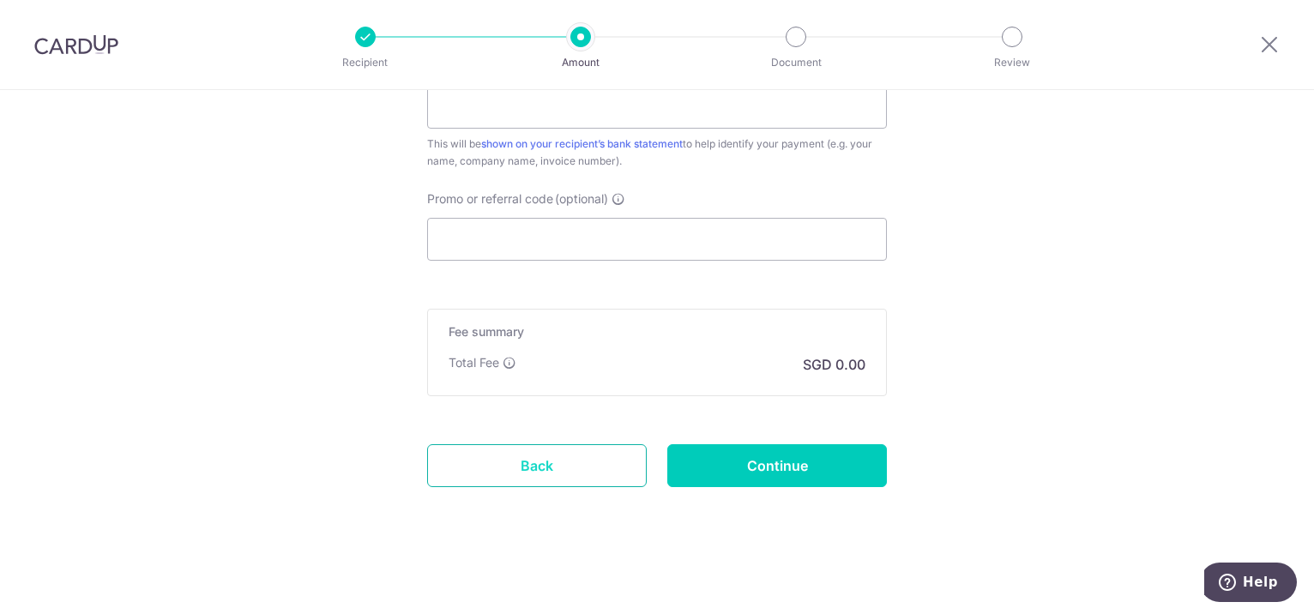
click at [549, 452] on link "Back" at bounding box center [537, 465] width 220 height 43
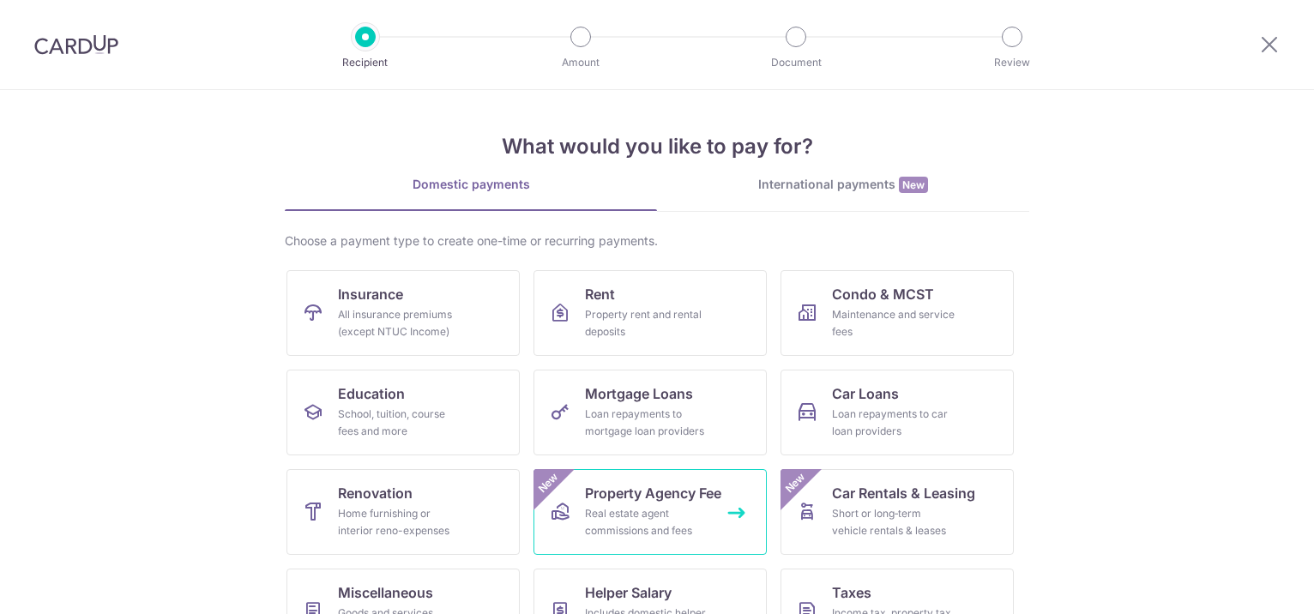
scroll to position [153, 0]
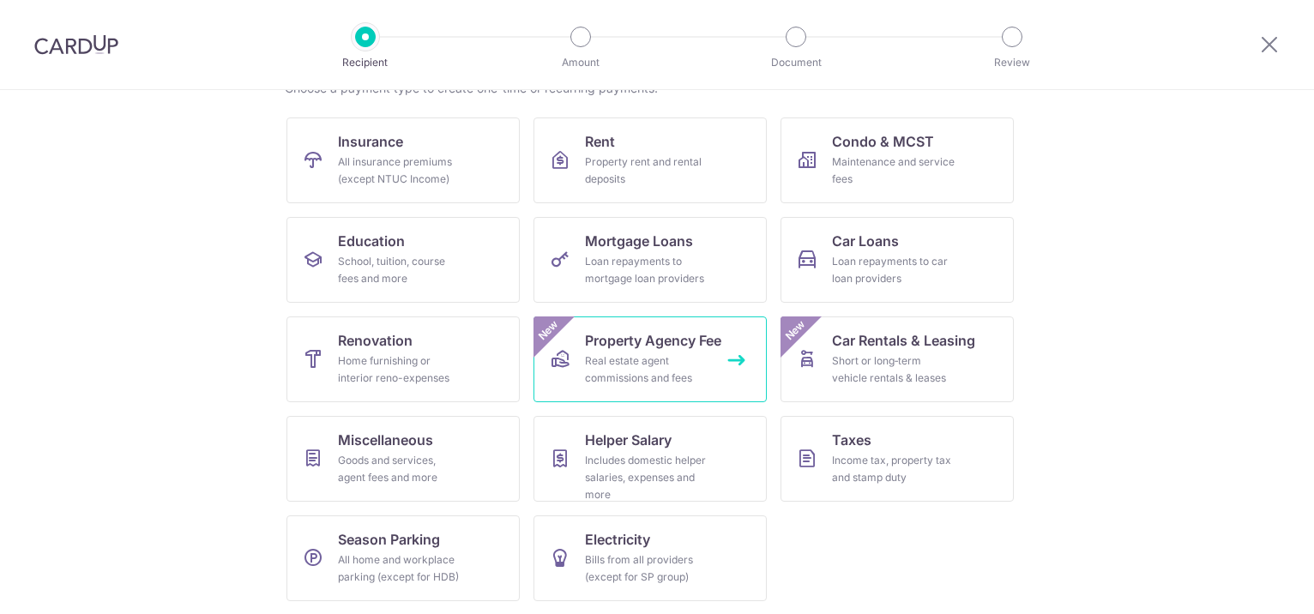
click at [628, 355] on div "Real estate agent commissions and fees" at bounding box center [646, 369] width 123 height 34
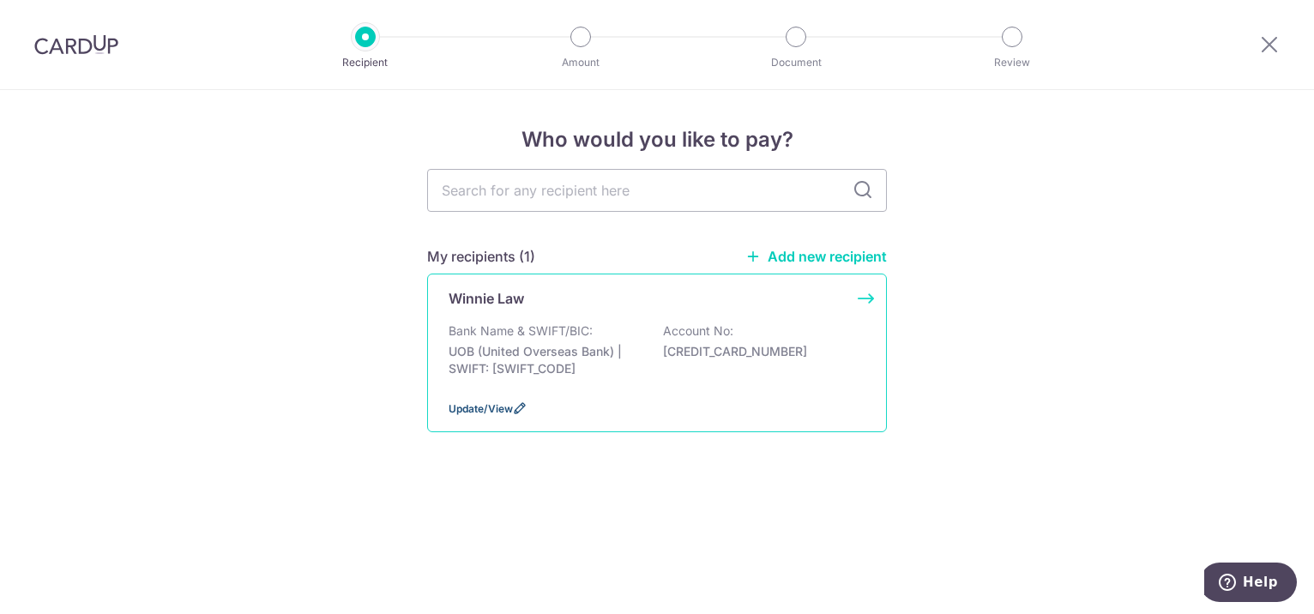
click at [489, 410] on span "Update/View" at bounding box center [481, 408] width 64 height 13
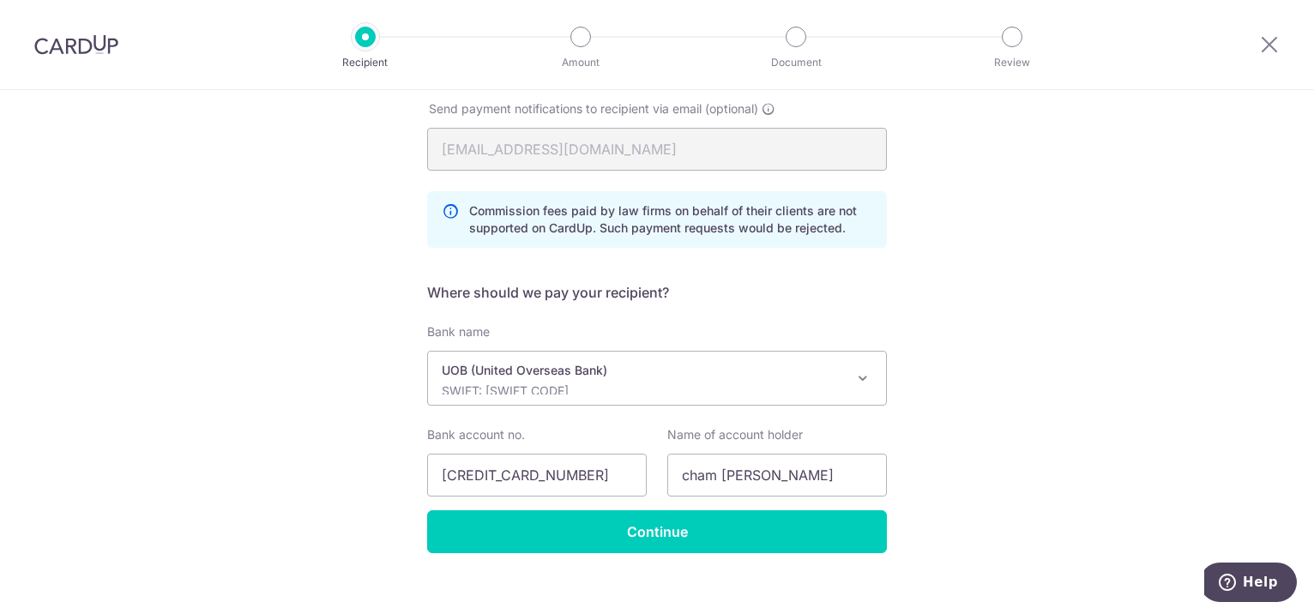
scroll to position [400, 0]
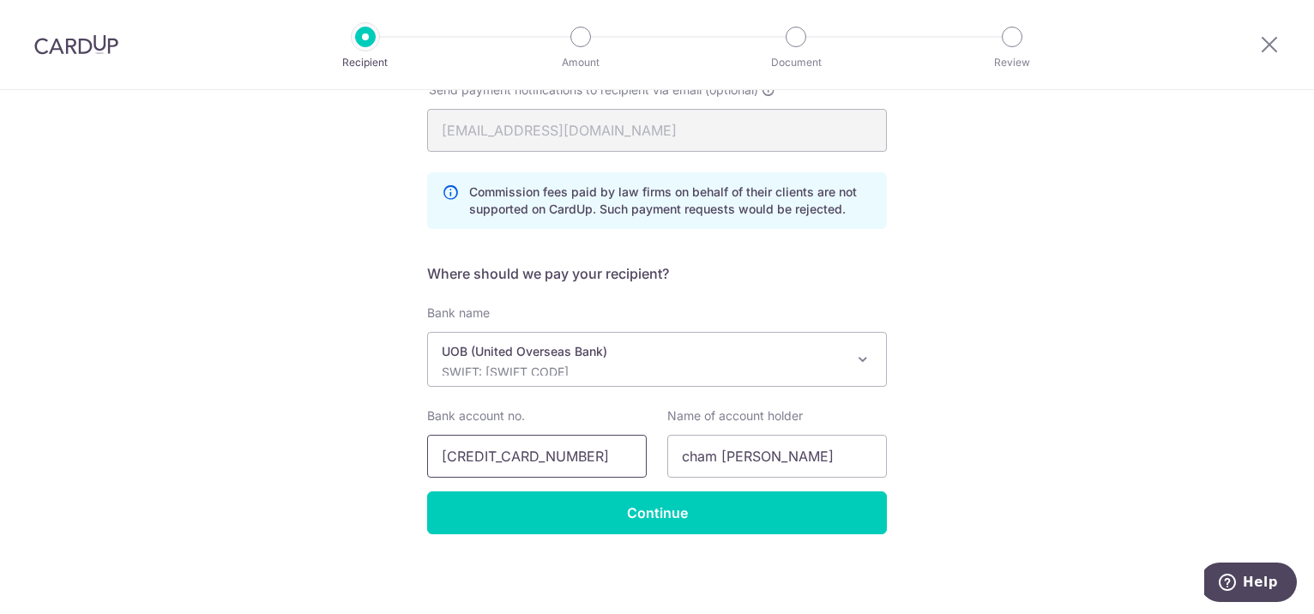
click at [588, 462] on input "[CREDIT_CARD_NUMBER]" at bounding box center [537, 456] width 220 height 43
type input "4"
click at [829, 356] on p "UOB (United Overseas Bank)" at bounding box center [643, 351] width 403 height 17
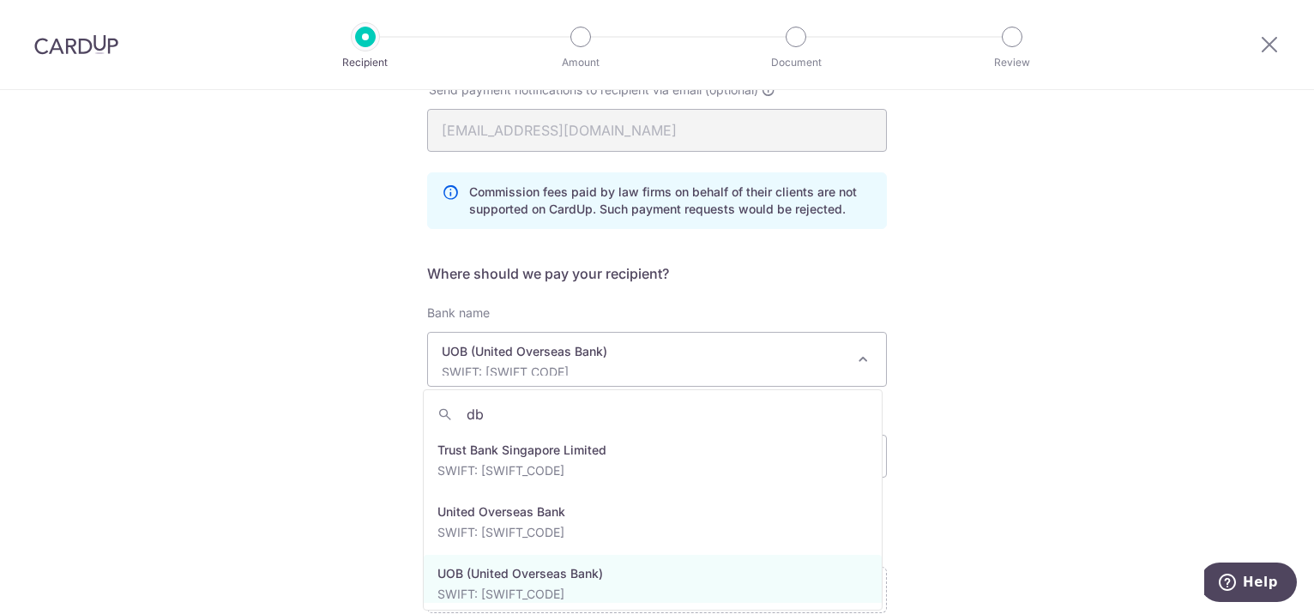
scroll to position [0, 0]
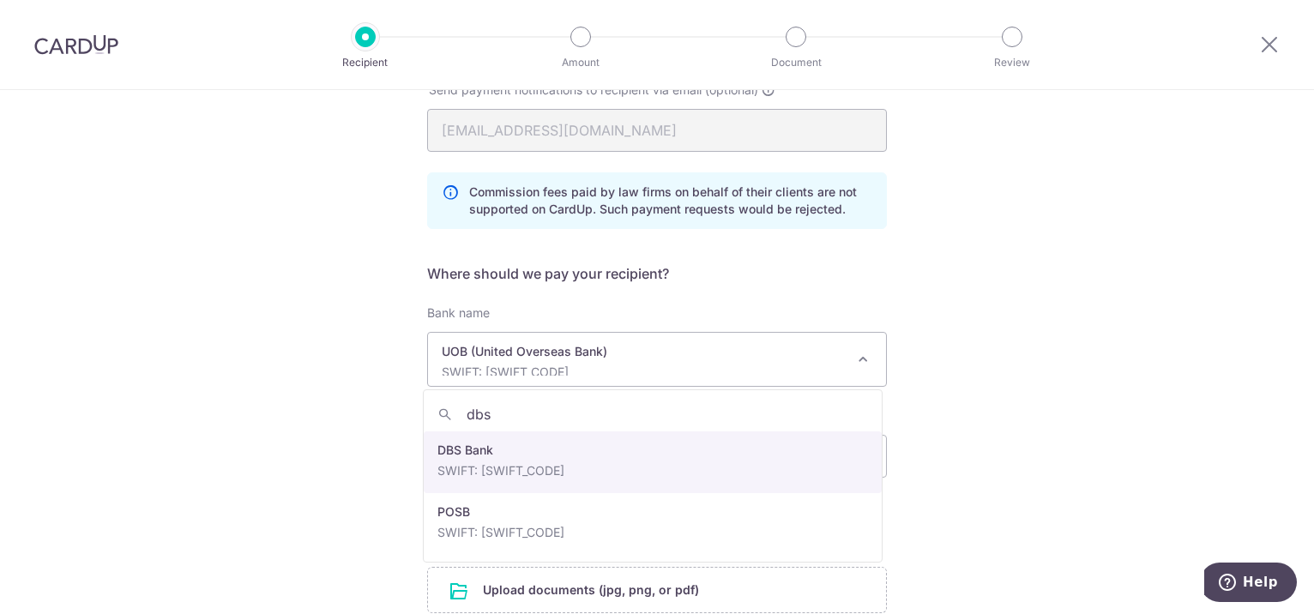
type input "dbs"
select select "6"
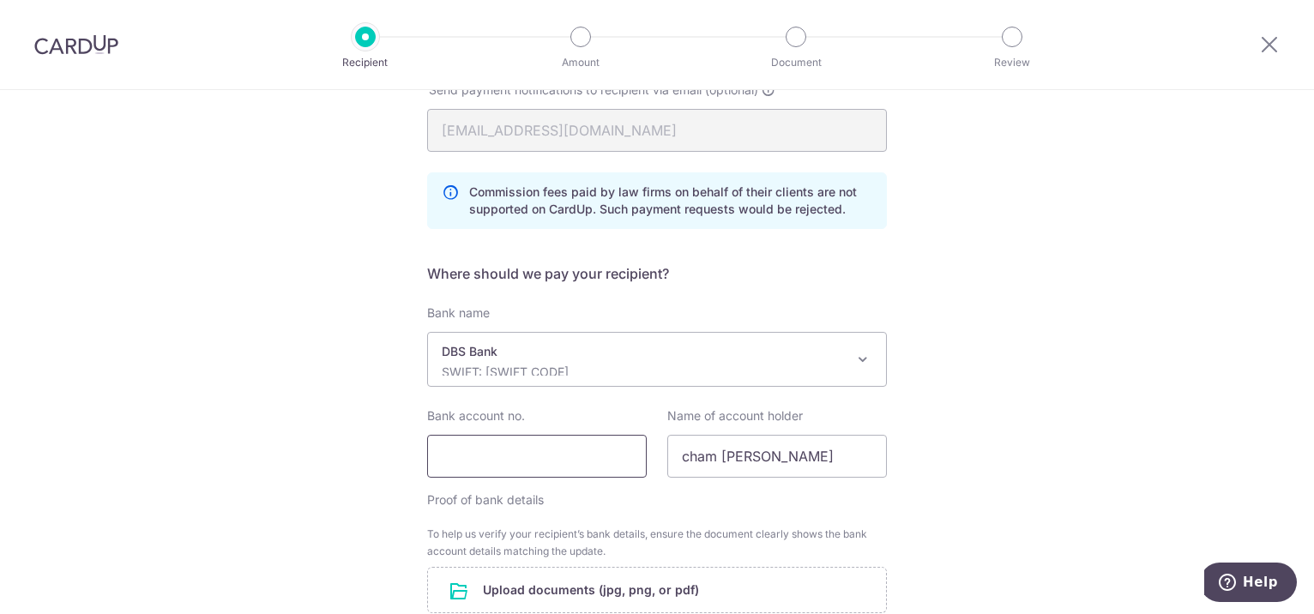
click at [493, 458] on input "Bank account no." at bounding box center [537, 456] width 220 height 43
type input "0650066203"
type input "c"
click at [701, 453] on input "ERAR" at bounding box center [777, 456] width 220 height 43
click at [720, 452] on input "ERA R" at bounding box center [777, 456] width 220 height 43
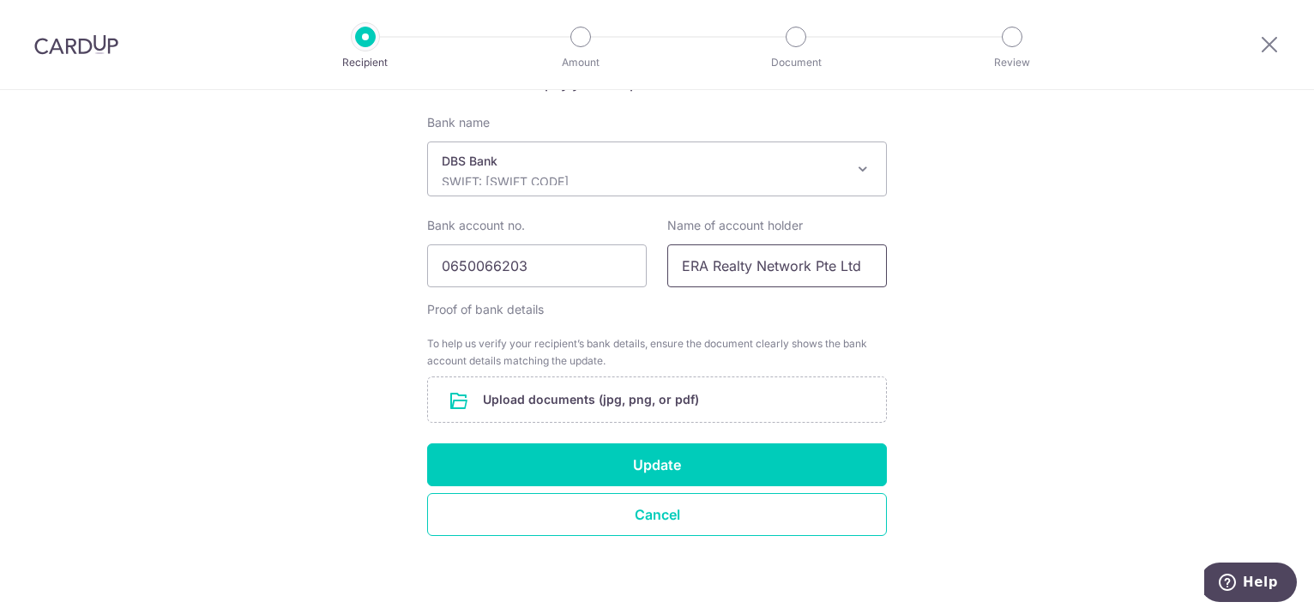
scroll to position [591, 0]
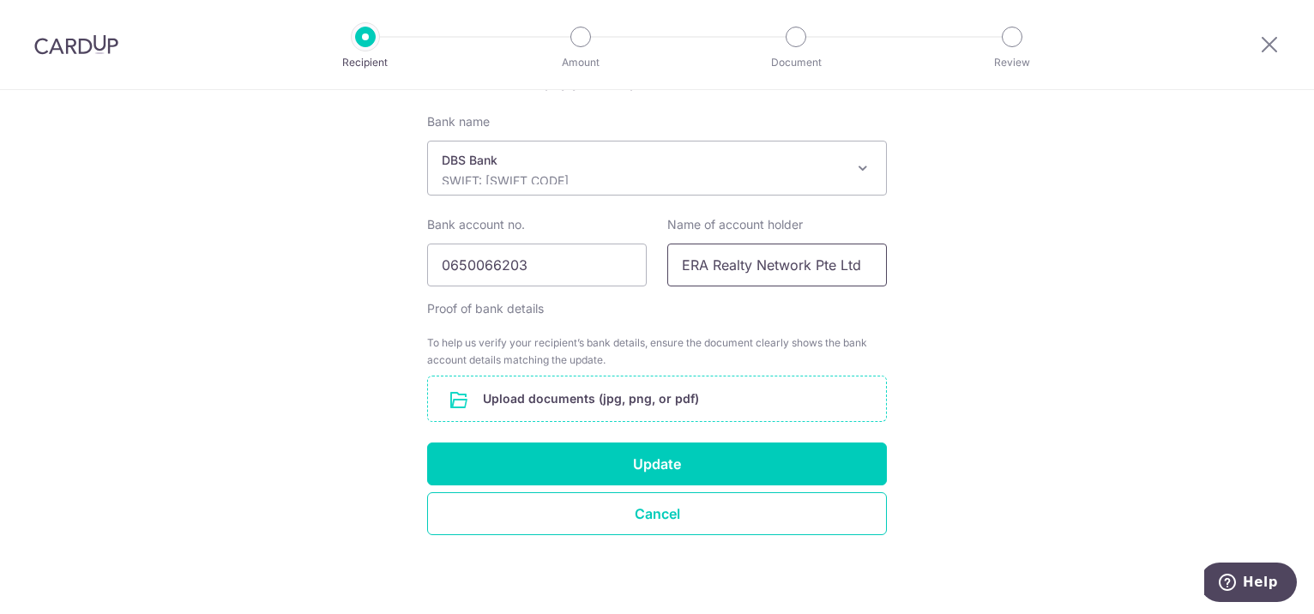
type input "ERA Realty Network Pte Ltd"
click at [654, 391] on input "file" at bounding box center [657, 398] width 458 height 45
click at [622, 400] on input "file" at bounding box center [657, 398] width 458 height 45
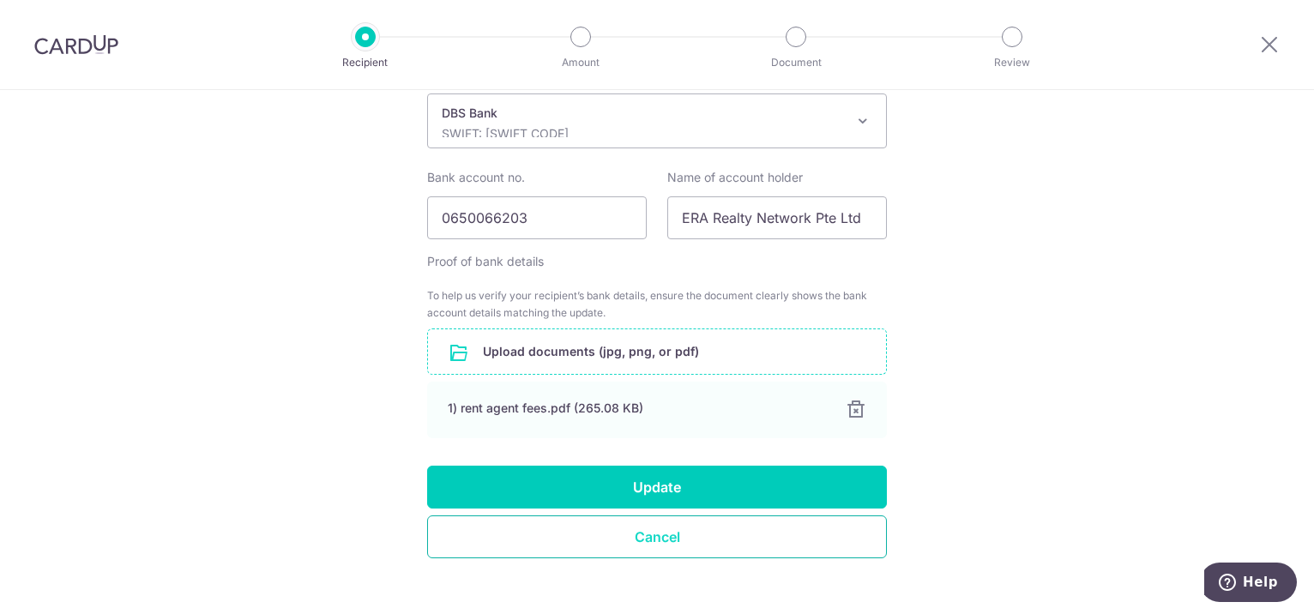
scroll to position [661, 0]
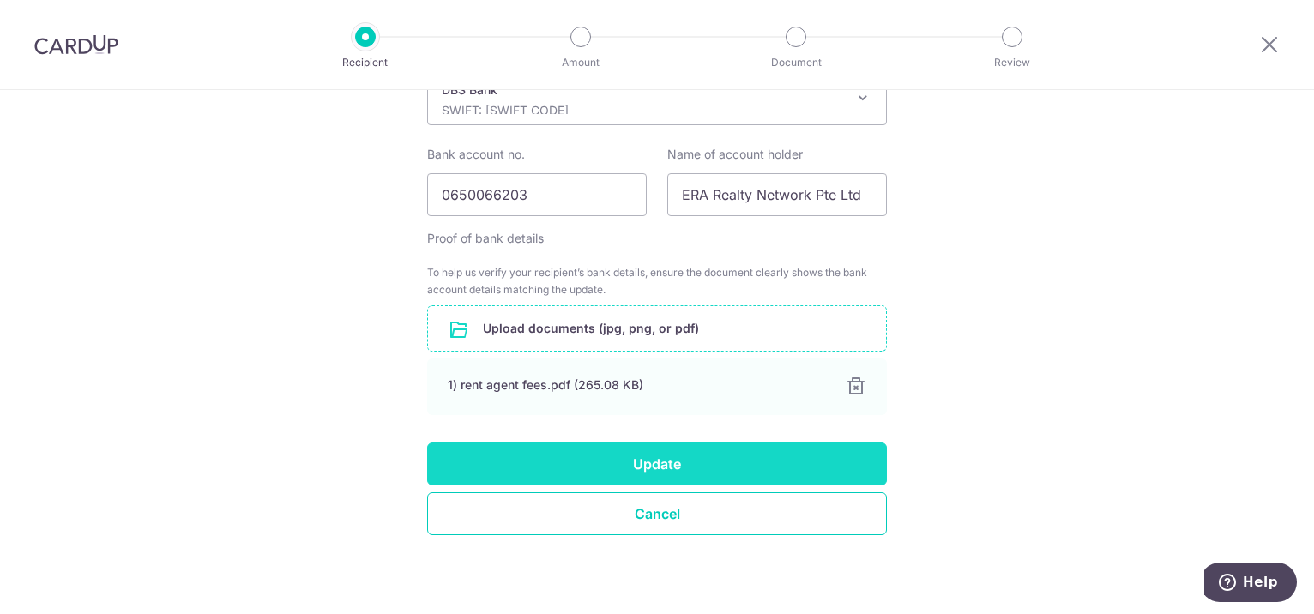
click at [658, 455] on button "Update" at bounding box center [657, 464] width 460 height 43
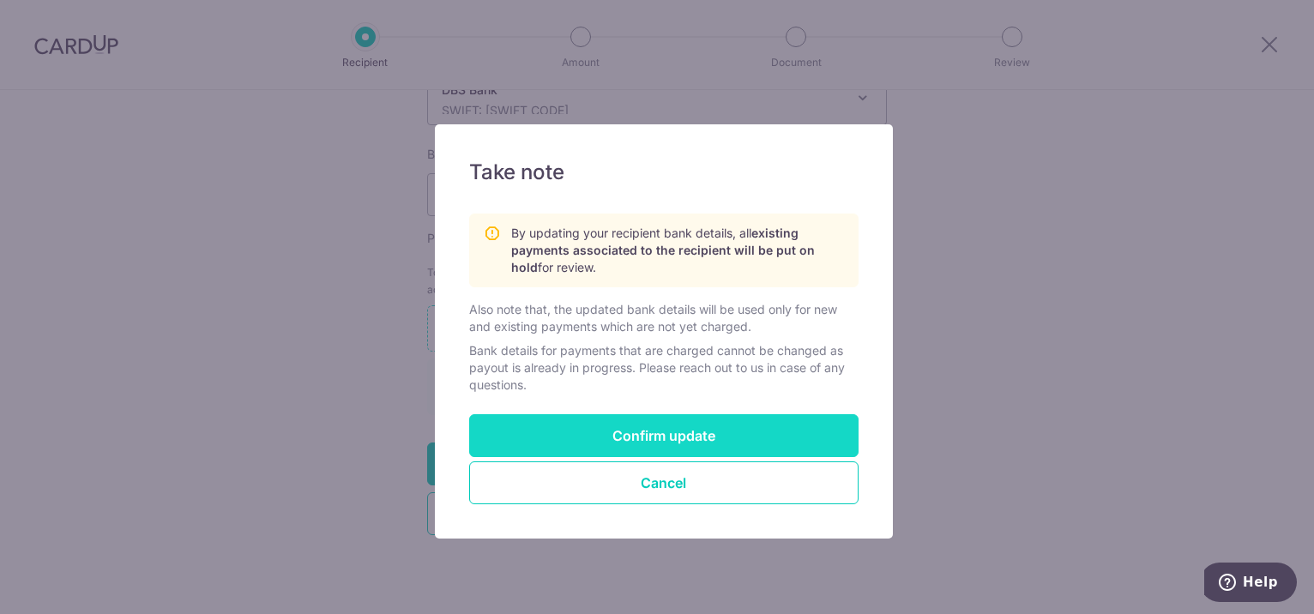
click at [662, 441] on button "Confirm update" at bounding box center [663, 435] width 389 height 43
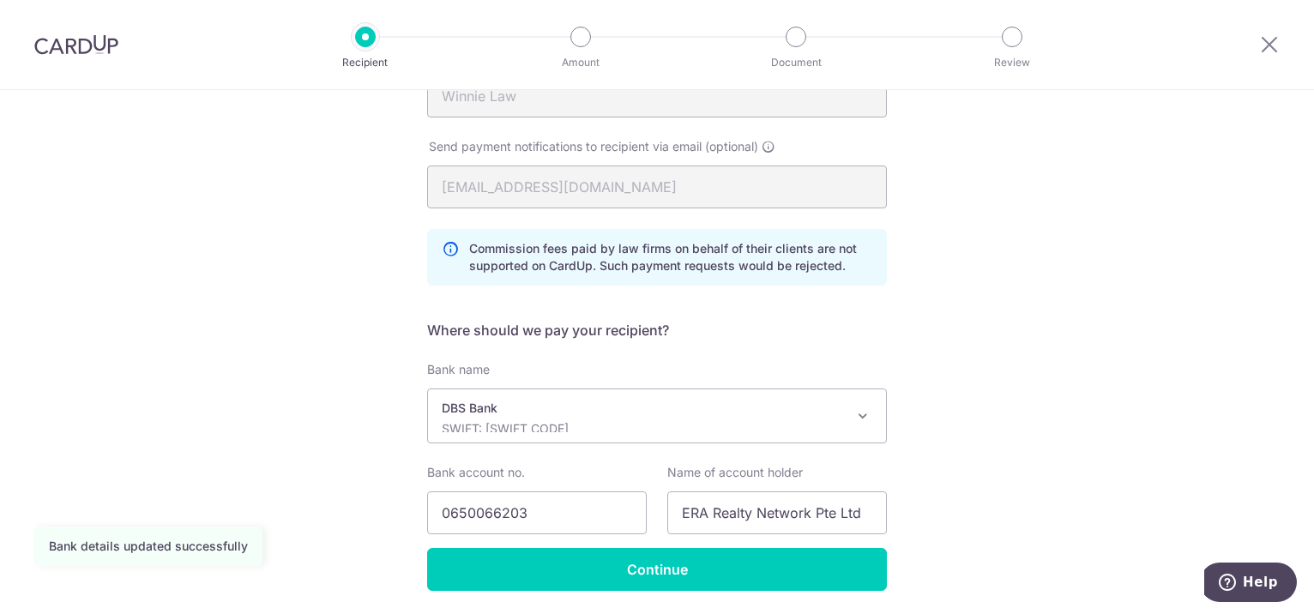
scroll to position [400, 0]
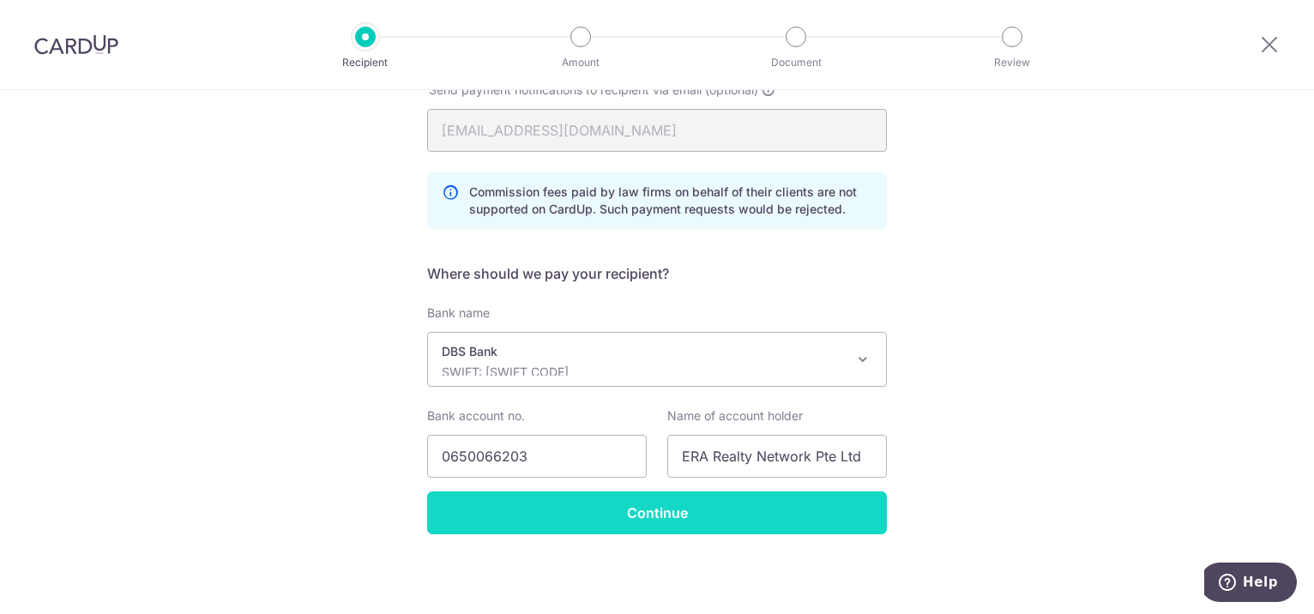
click at [639, 510] on input "Continue" at bounding box center [657, 512] width 460 height 43
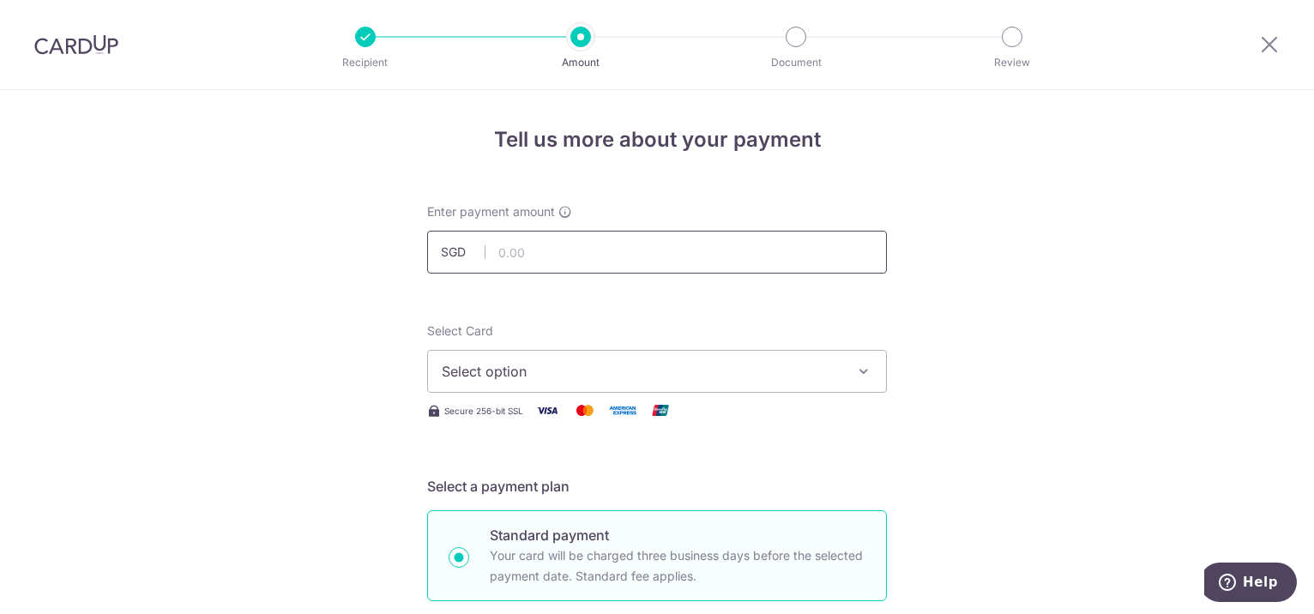
click at [549, 244] on input "text" at bounding box center [657, 252] width 460 height 43
type input "2,043.75"
click at [564, 375] on span "Select option" at bounding box center [642, 371] width 400 height 21
click at [583, 407] on link "Add credit card" at bounding box center [657, 419] width 458 height 31
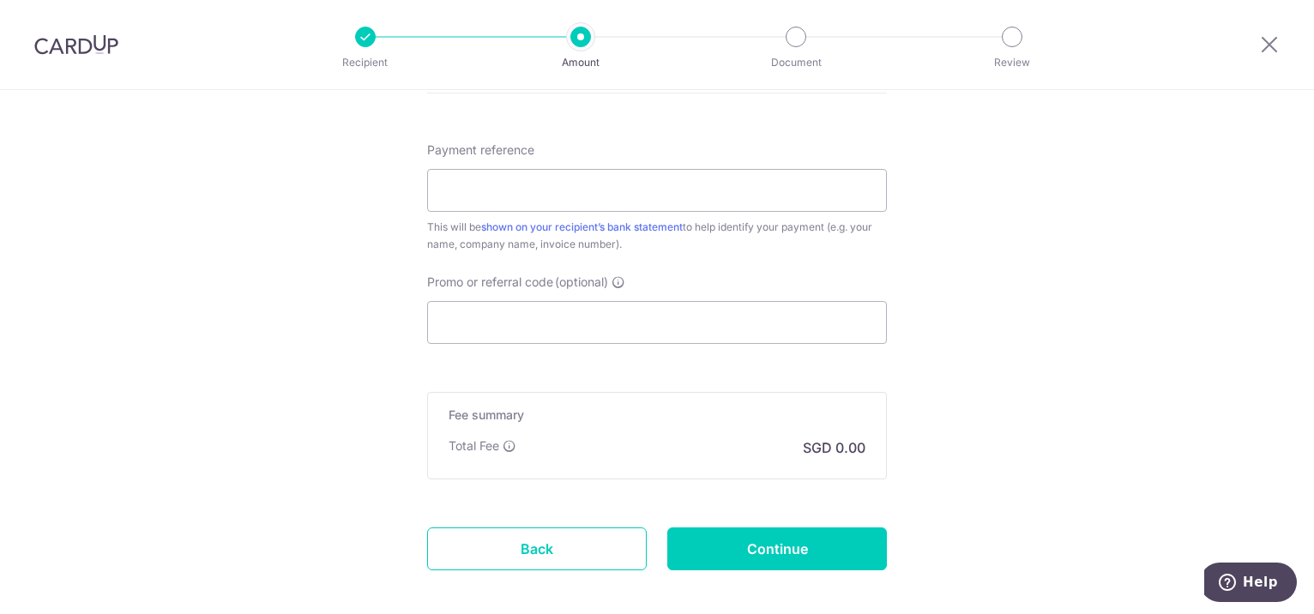
scroll to position [1495, 0]
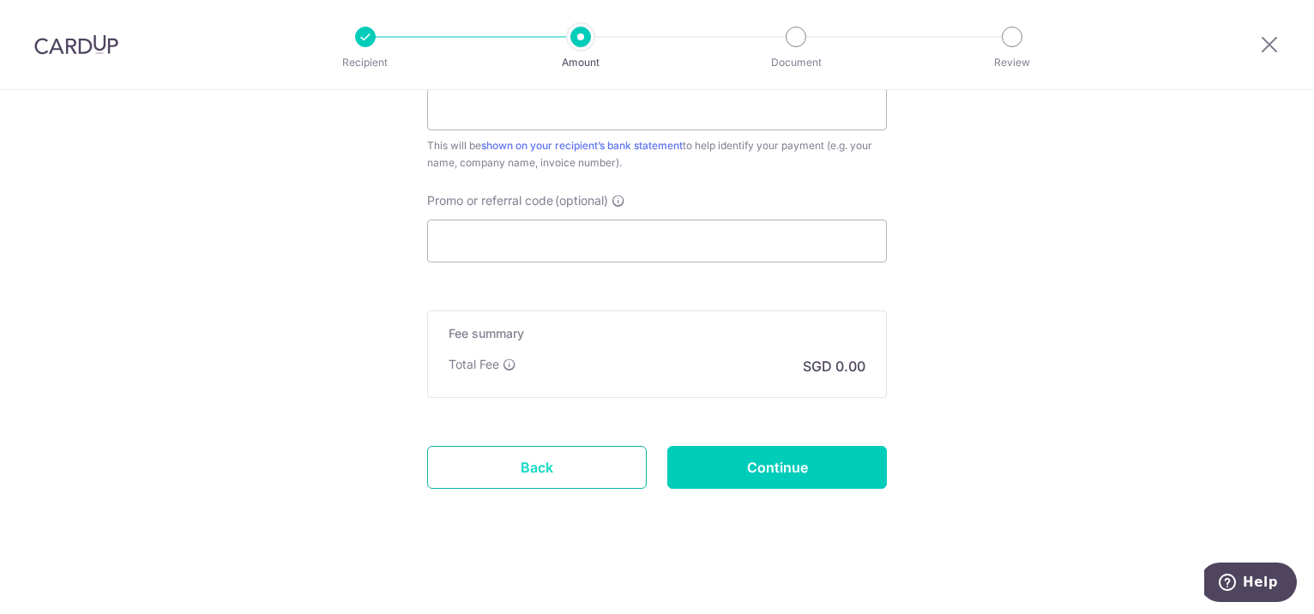
click at [583, 466] on link "Back" at bounding box center [537, 467] width 220 height 43
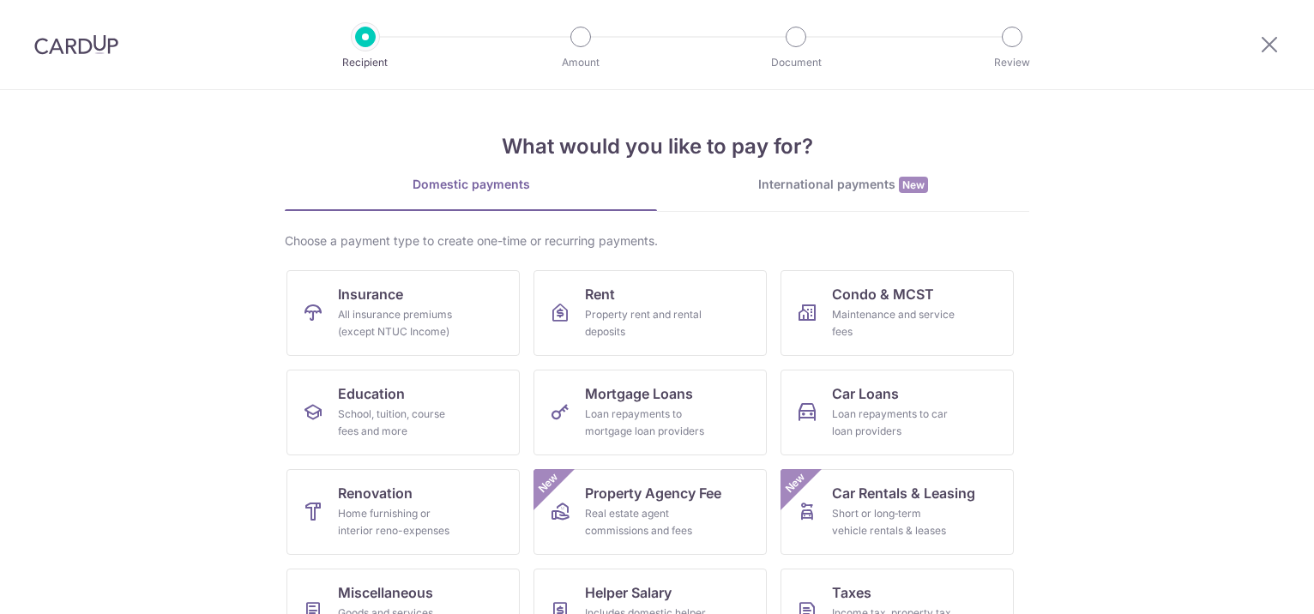
click at [834, 173] on div "What would you like to pay for? Domestic payments International payments New Ch…" at bounding box center [657, 428] width 744 height 677
click at [851, 186] on div "International payments New" at bounding box center [843, 185] width 372 height 18
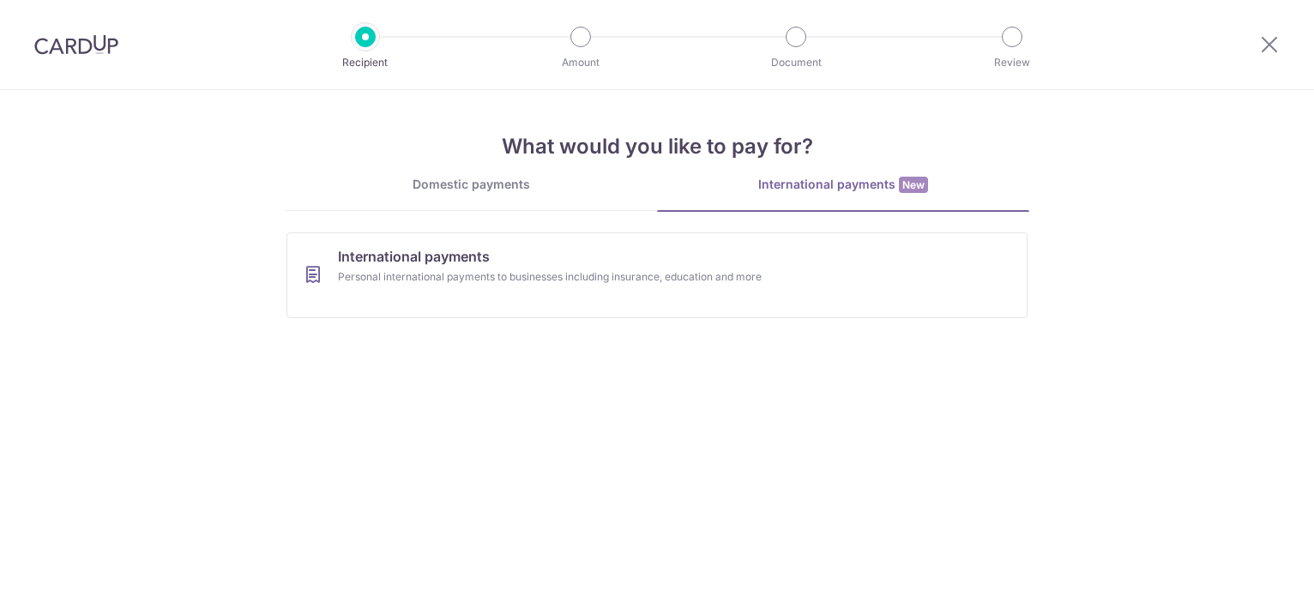
drag, startPoint x: 453, startPoint y: 174, endPoint x: 461, endPoint y: 184, distance: 13.4
click at [455, 178] on div "What would you like to pay for? Domestic payments International payments New Ch…" at bounding box center [657, 211] width 744 height 242
click at [461, 184] on div "Domestic payments" at bounding box center [471, 184] width 372 height 17
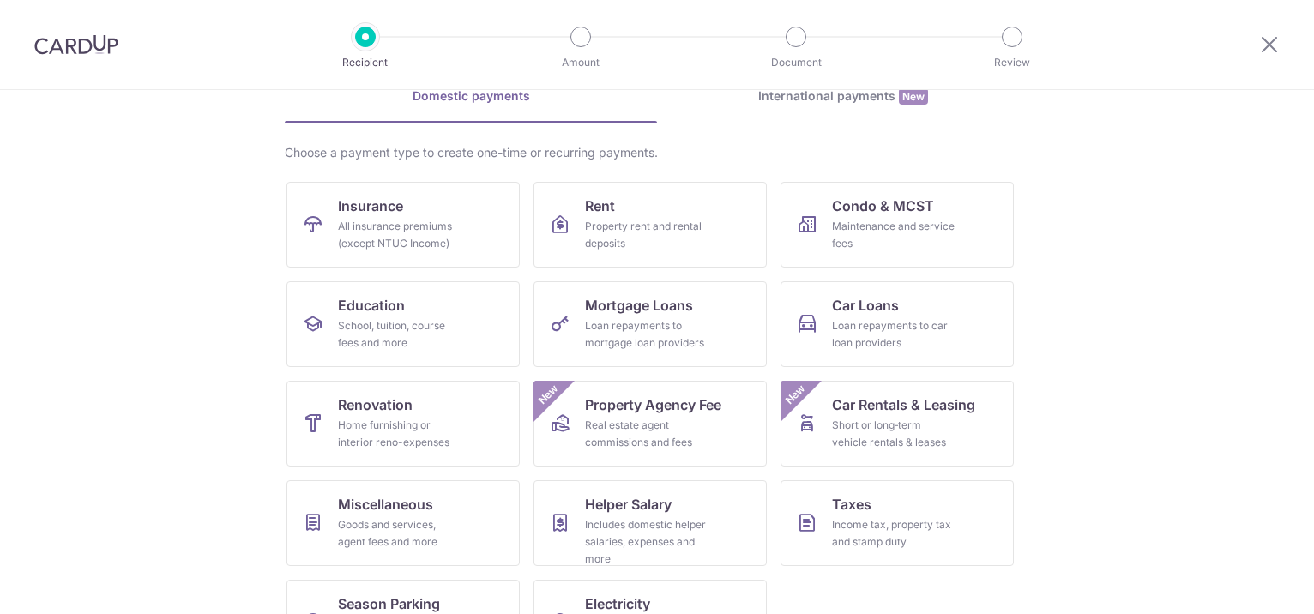
scroll to position [153, 0]
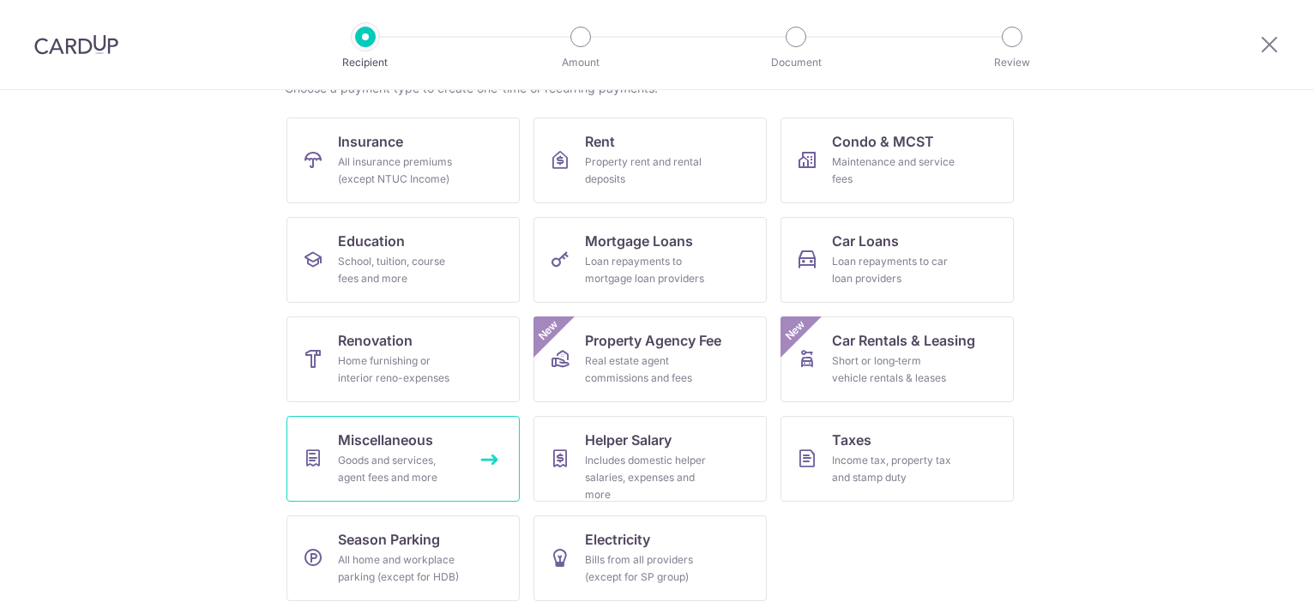
click at [416, 479] on div "Goods and services, agent fees and more" at bounding box center [399, 469] width 123 height 34
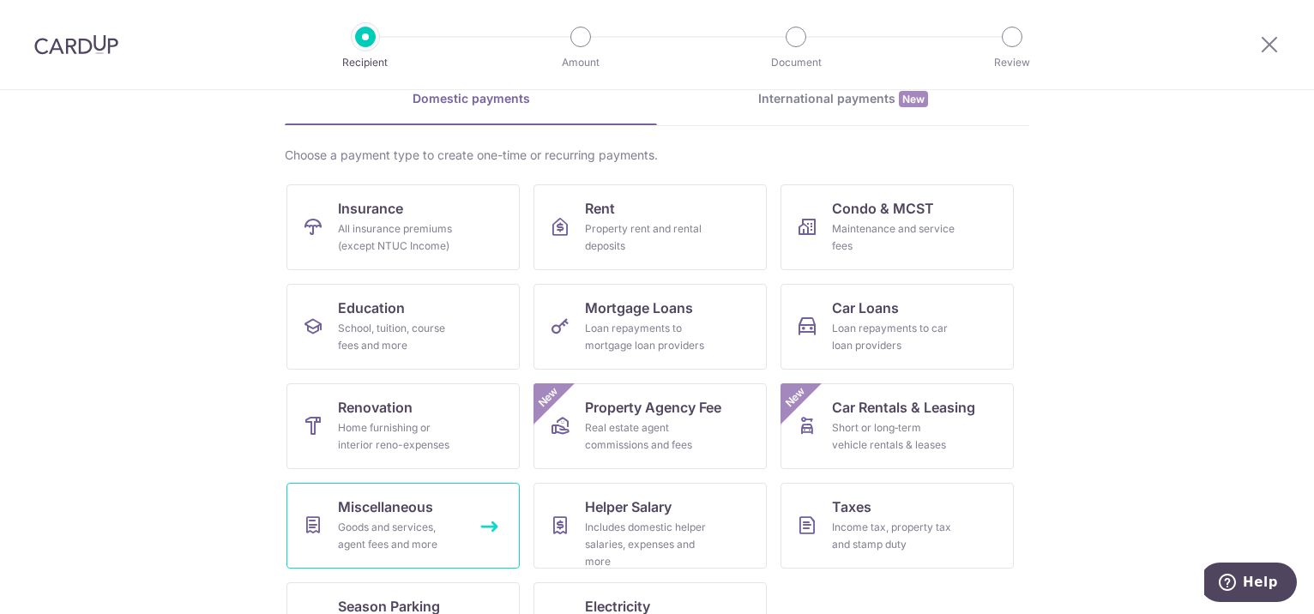
scroll to position [153, 0]
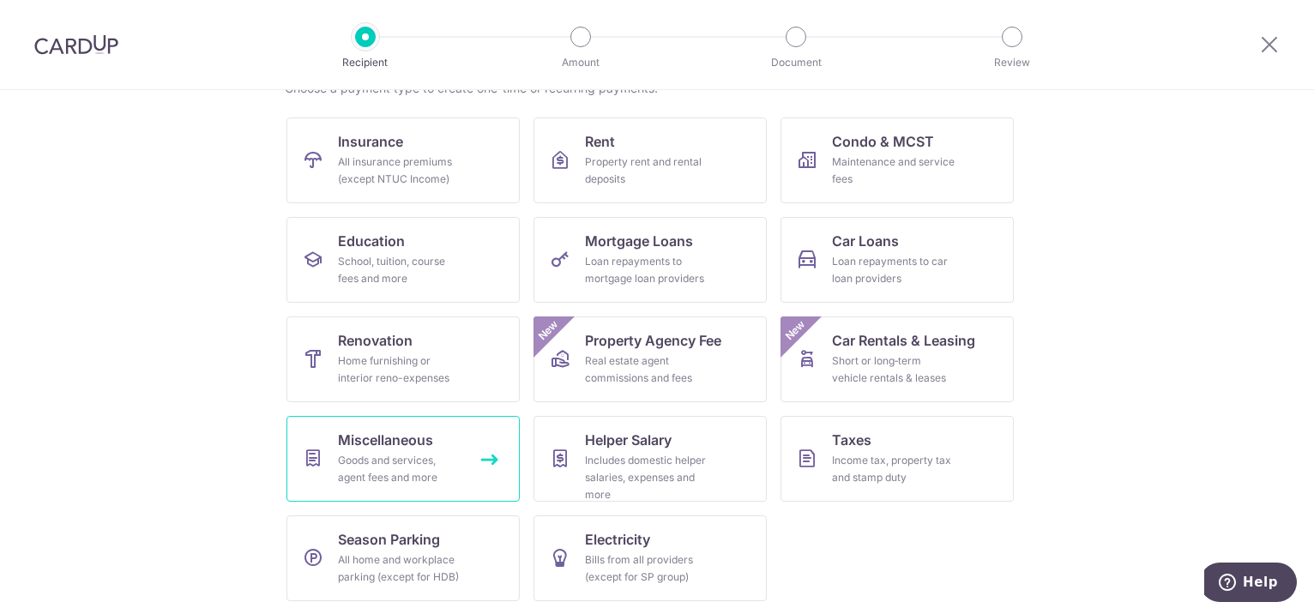
click at [421, 476] on div "Goods and services, agent fees and more" at bounding box center [399, 469] width 123 height 34
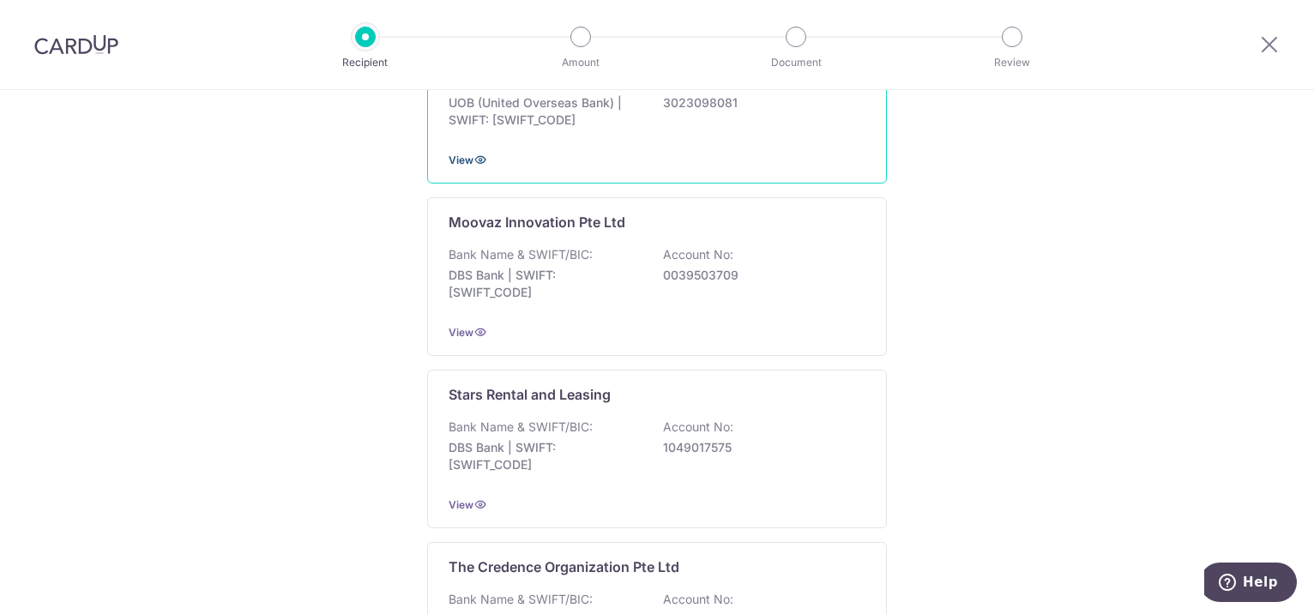
scroll to position [494, 0]
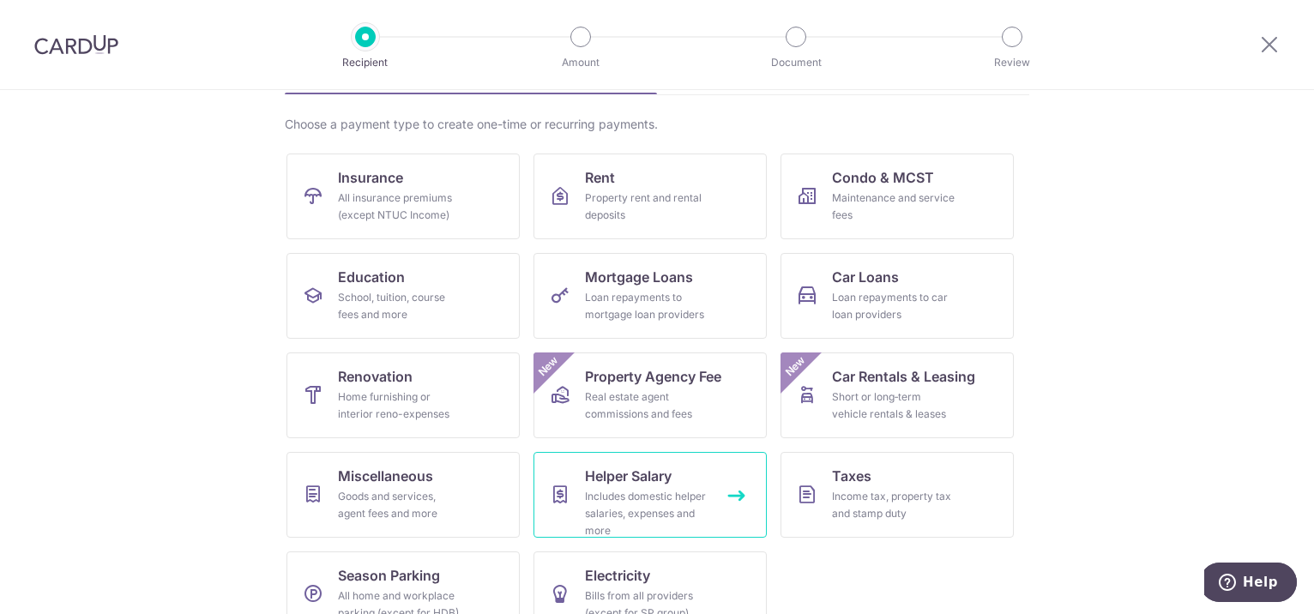
scroll to position [206, 0]
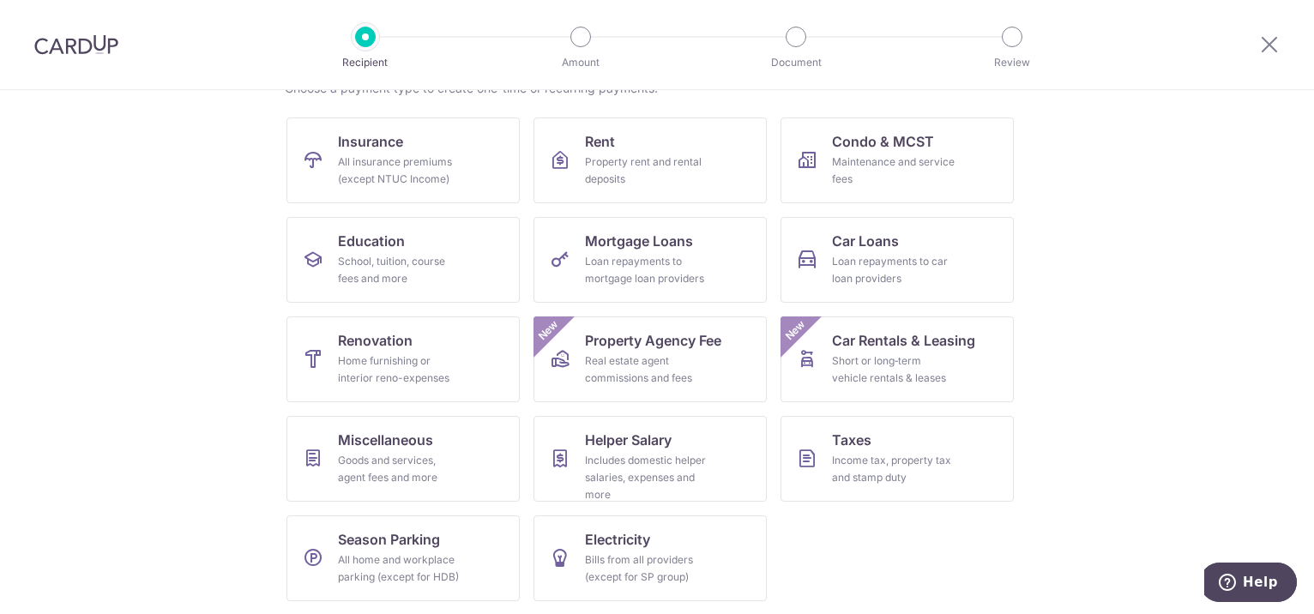
click at [82, 46] on img at bounding box center [76, 44] width 84 height 21
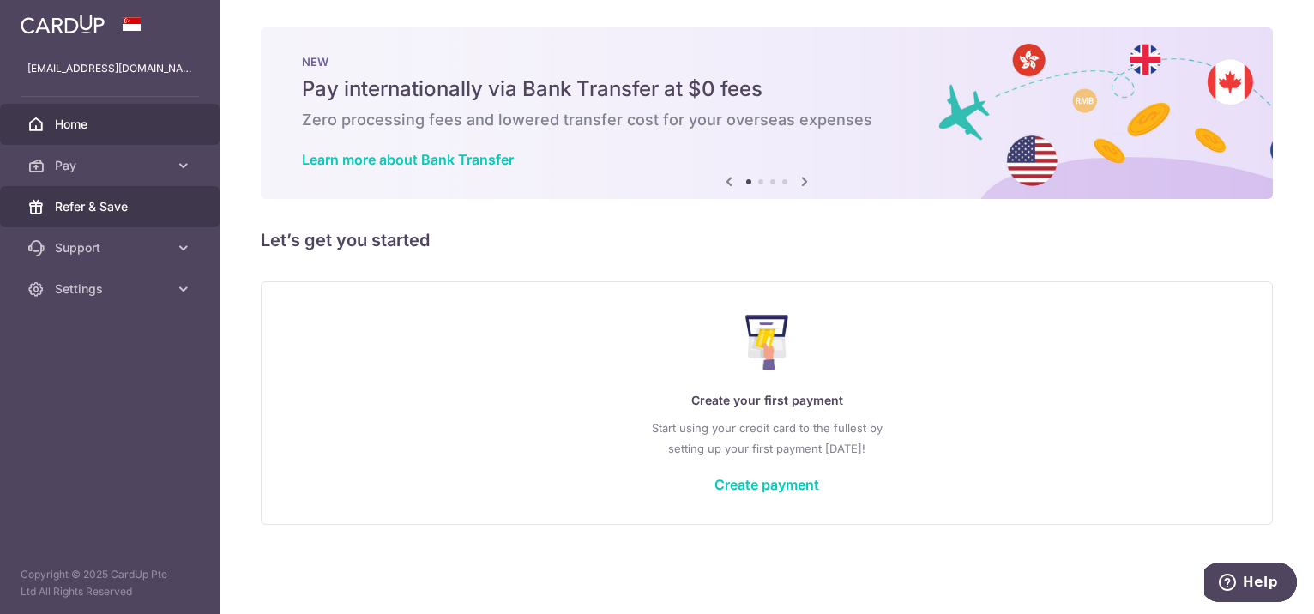
click at [84, 198] on span "Refer & Save" at bounding box center [111, 206] width 113 height 17
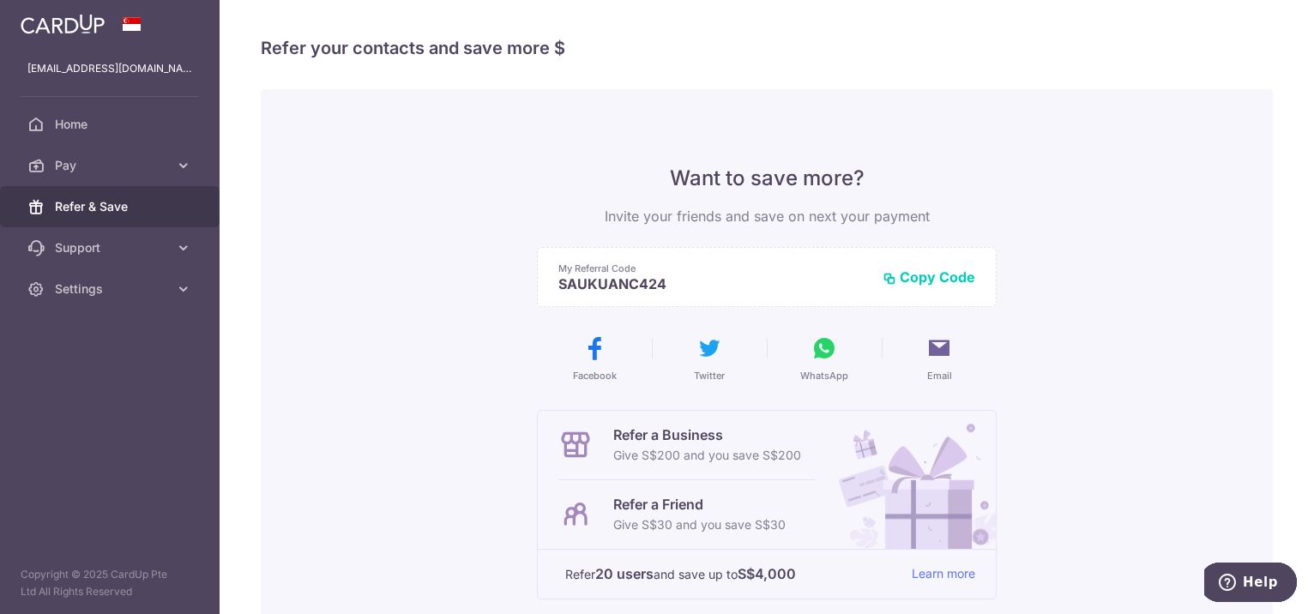
click at [918, 275] on button "Copy Code" at bounding box center [928, 276] width 93 height 17
click at [815, 365] on button "WhatsApp" at bounding box center [824, 358] width 101 height 48
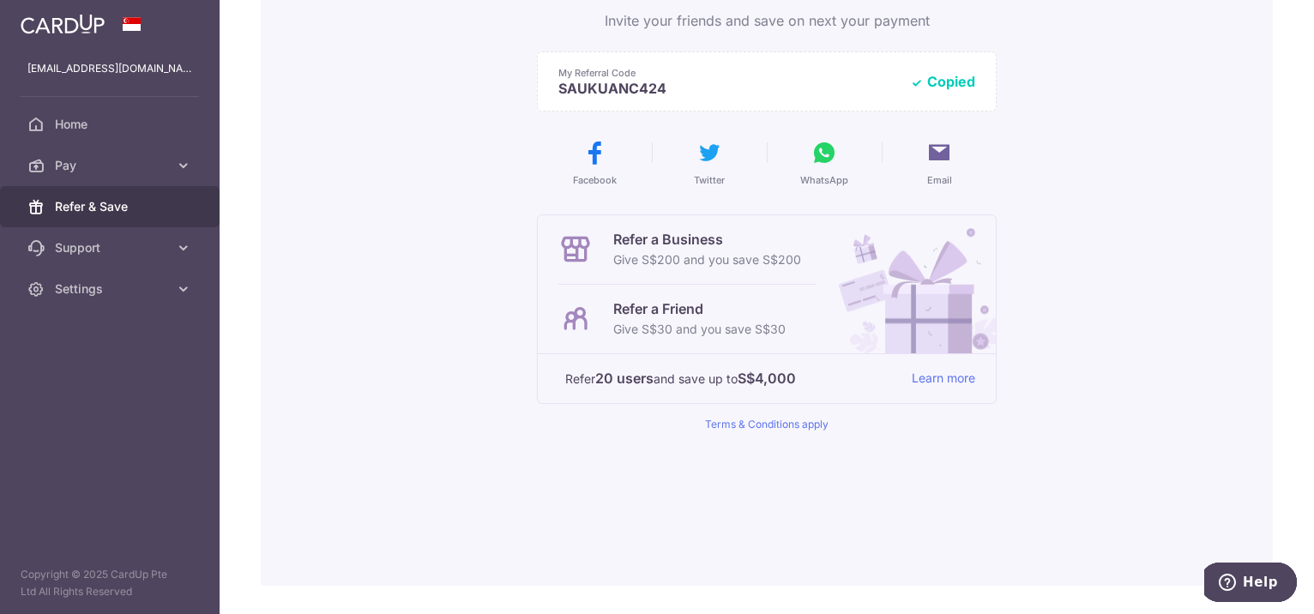
scroll to position [247, 0]
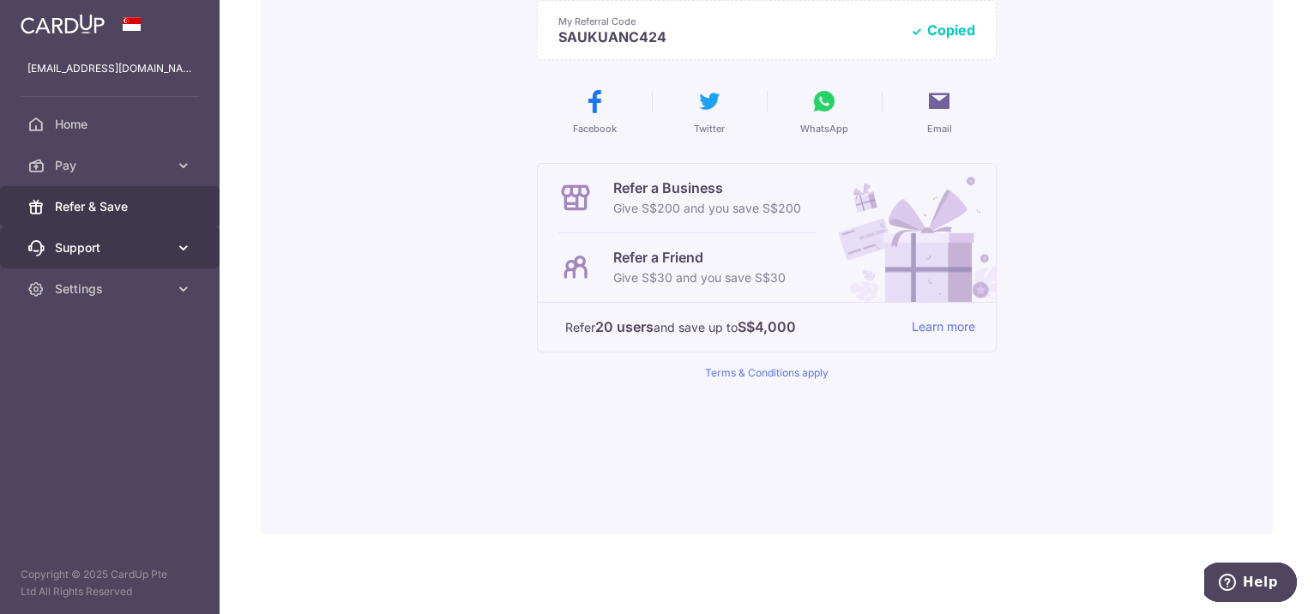
click at [80, 243] on span "Support" at bounding box center [111, 247] width 113 height 17
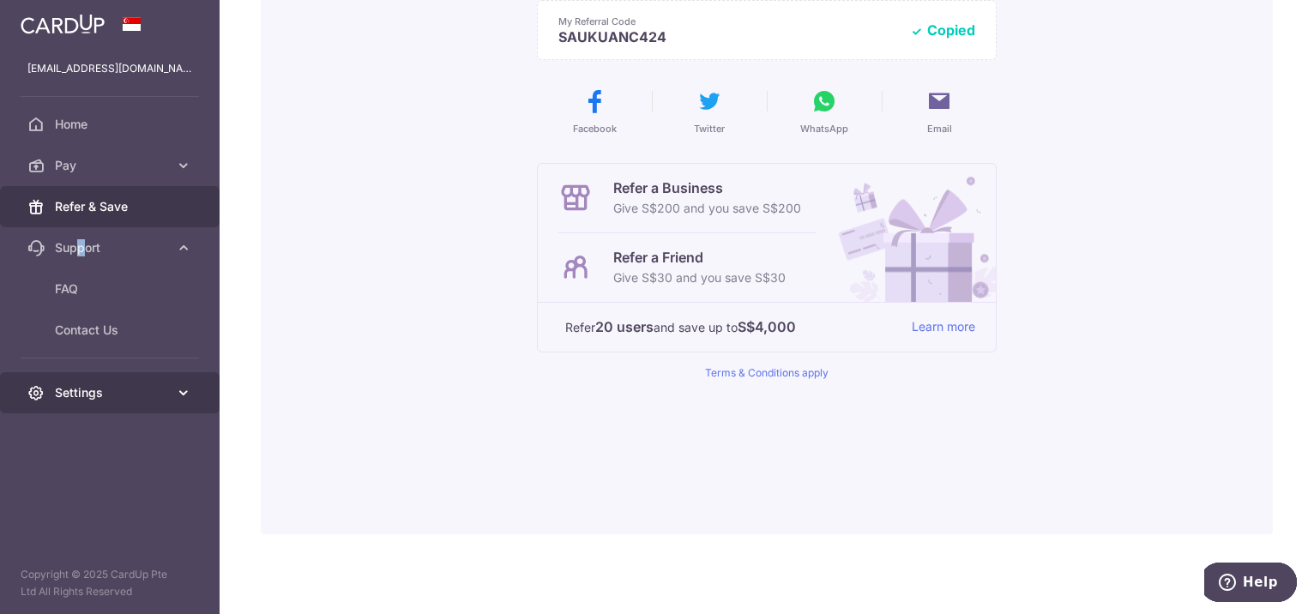
drag, startPoint x: 80, startPoint y: 243, endPoint x: 116, endPoint y: 407, distance: 168.5
click at [113, 409] on link "Settings" at bounding box center [110, 392] width 220 height 41
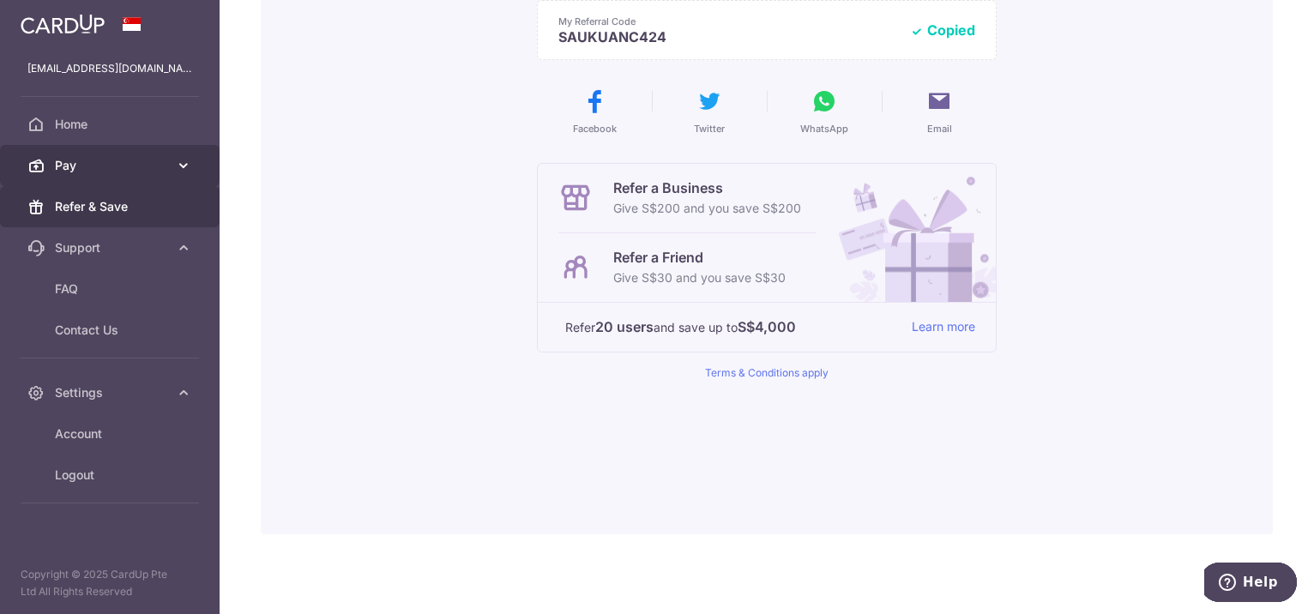
click at [74, 166] on span "Pay" at bounding box center [111, 165] width 113 height 17
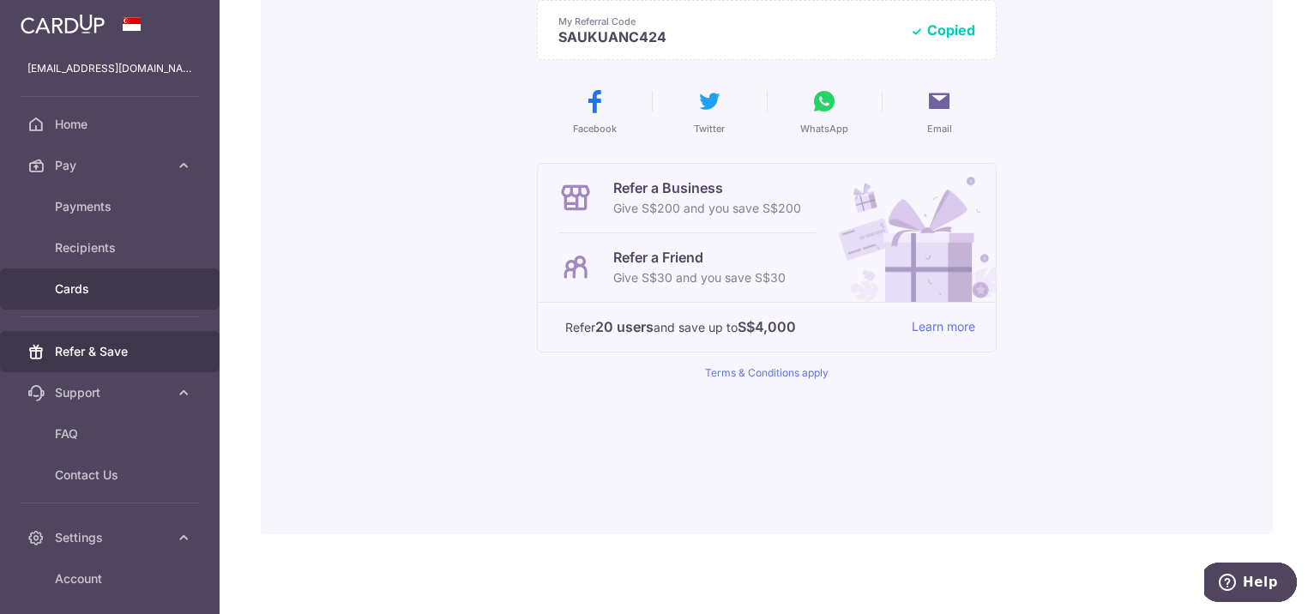
click at [109, 294] on span "Cards" at bounding box center [111, 288] width 113 height 17
